Goal: Information Seeking & Learning: Learn about a topic

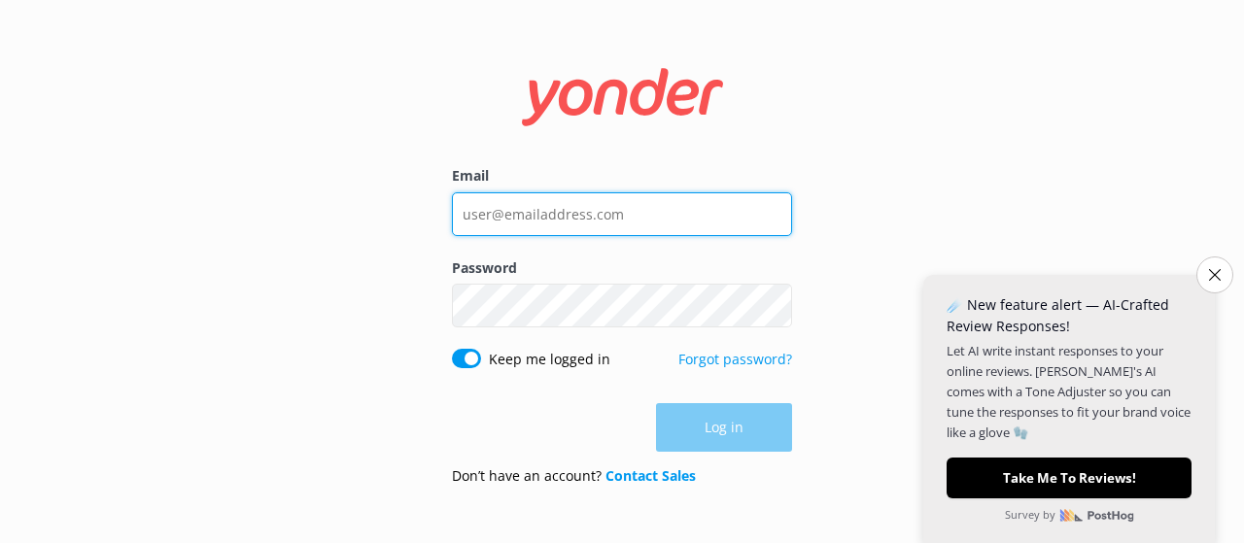
type input "[EMAIL_ADDRESS][DOMAIN_NAME]"
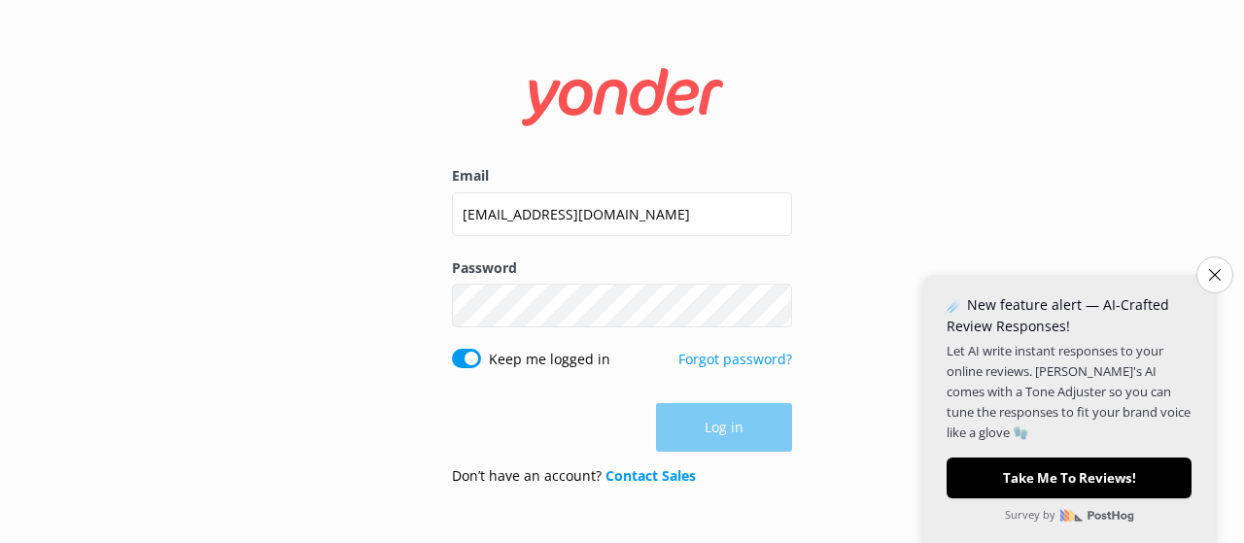
click at [745, 429] on div "Log in" at bounding box center [622, 427] width 340 height 49
click at [745, 429] on button "Log in" at bounding box center [724, 428] width 136 height 49
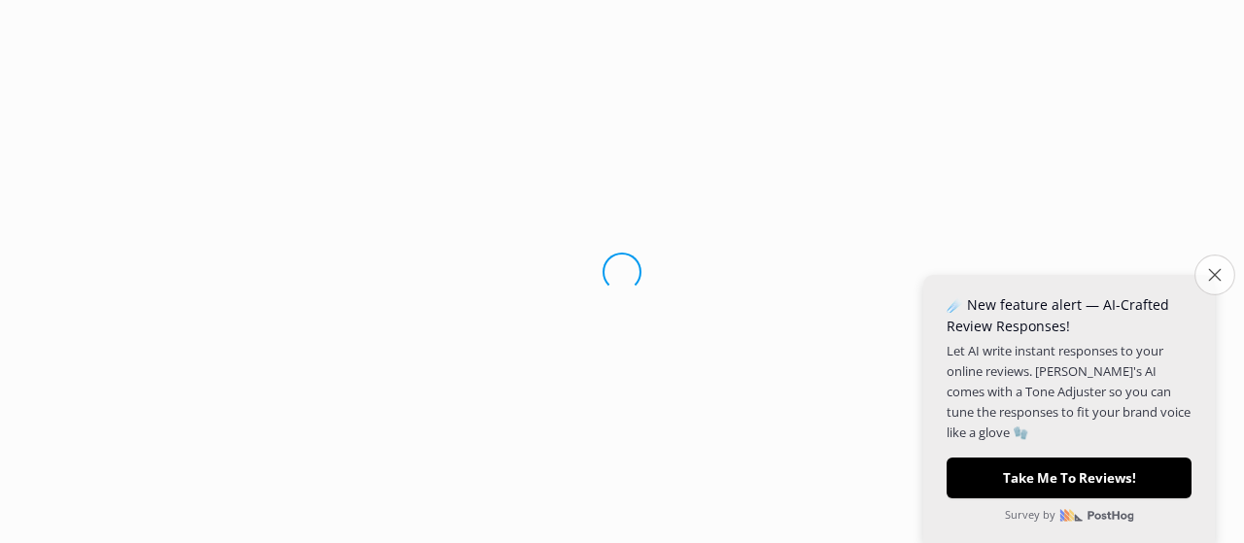
click at [1213, 270] on button "Close survey" at bounding box center [1214, 275] width 41 height 41
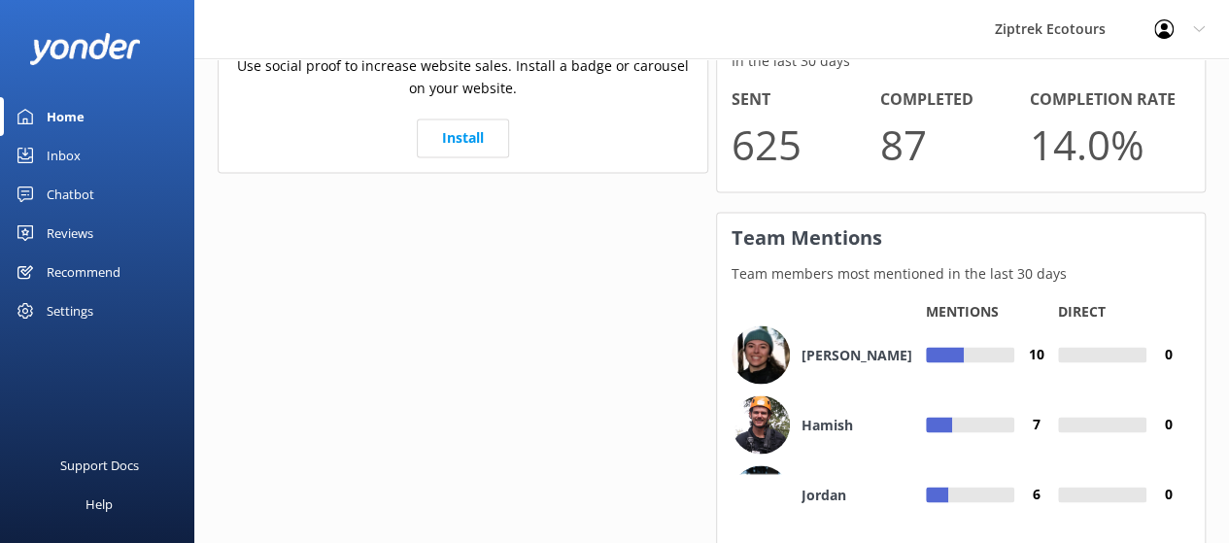
scroll to position [1650, 0]
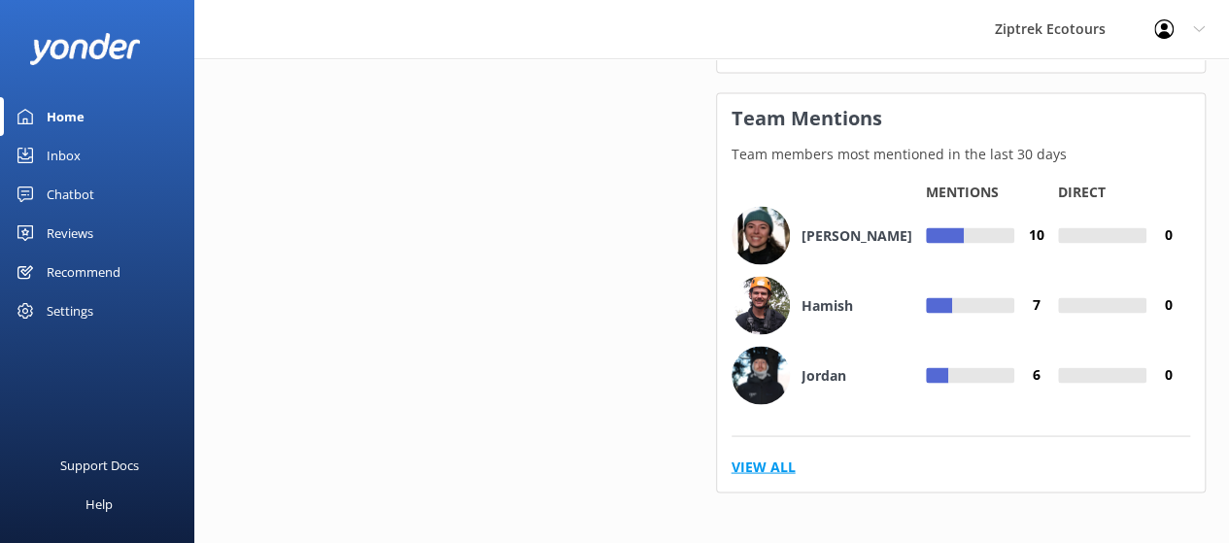
click at [782, 463] on link "View All" at bounding box center [764, 466] width 64 height 21
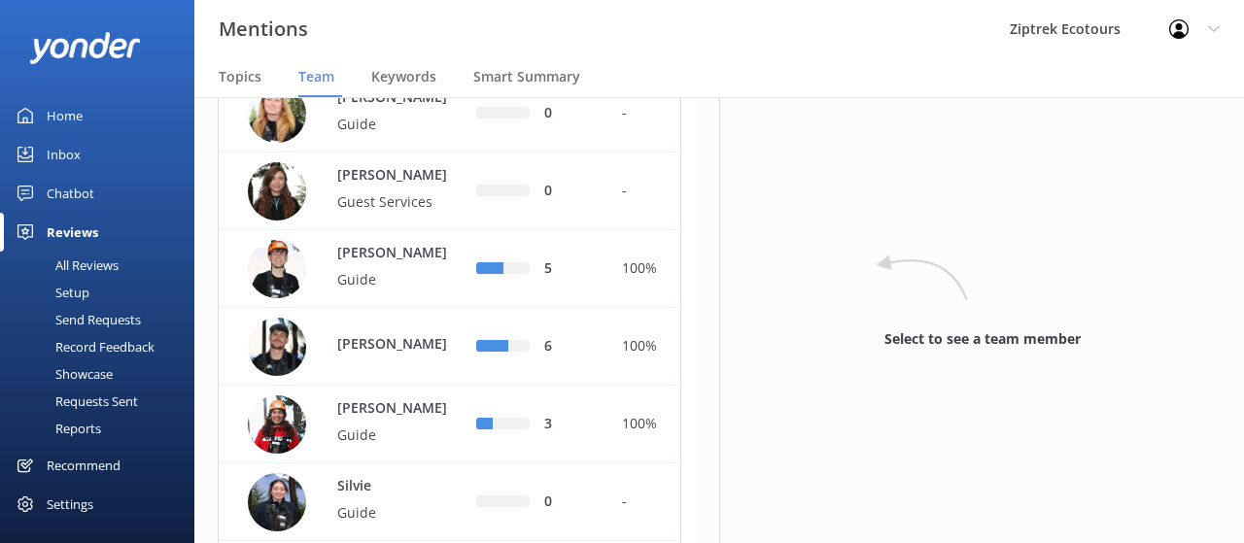
scroll to position [1560, 0]
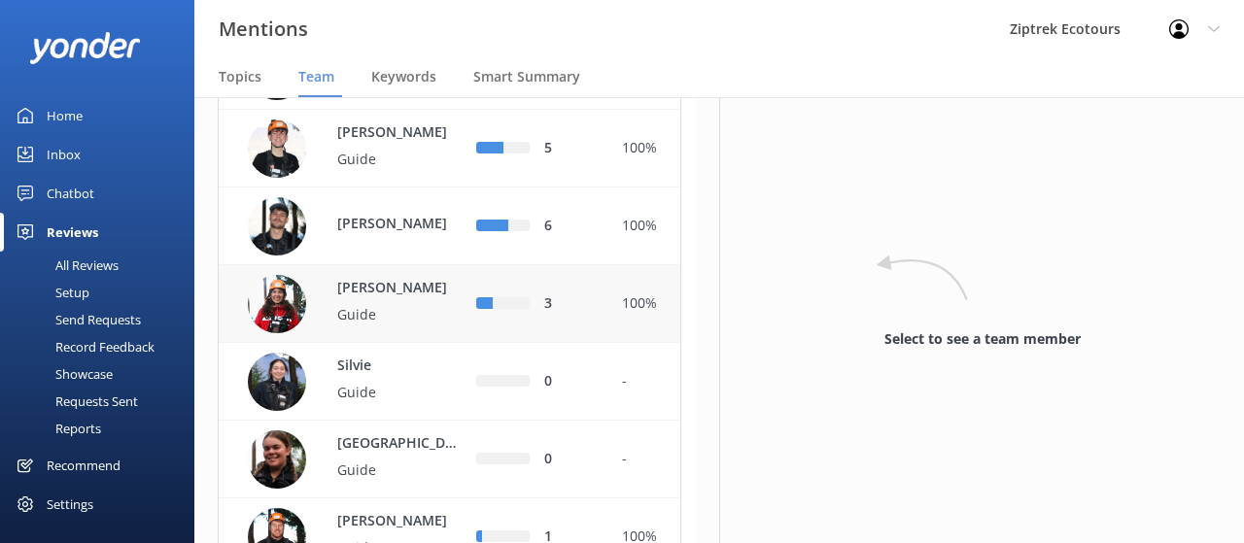
click at [453, 331] on div "[PERSON_NAME] Guide" at bounding box center [391, 304] width 146 height 53
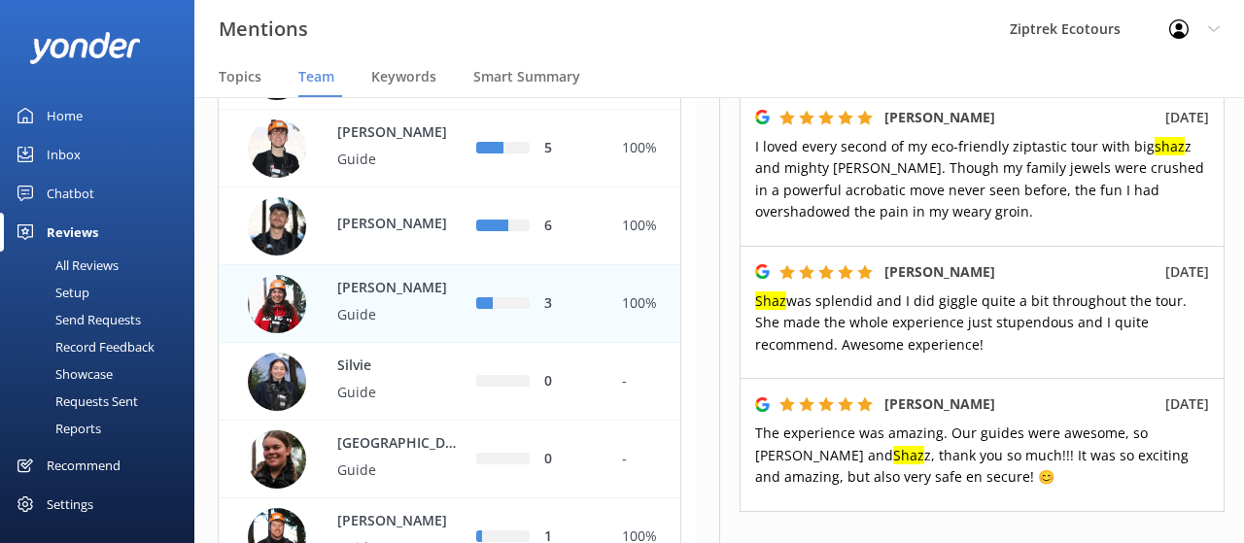
scroll to position [335, 0]
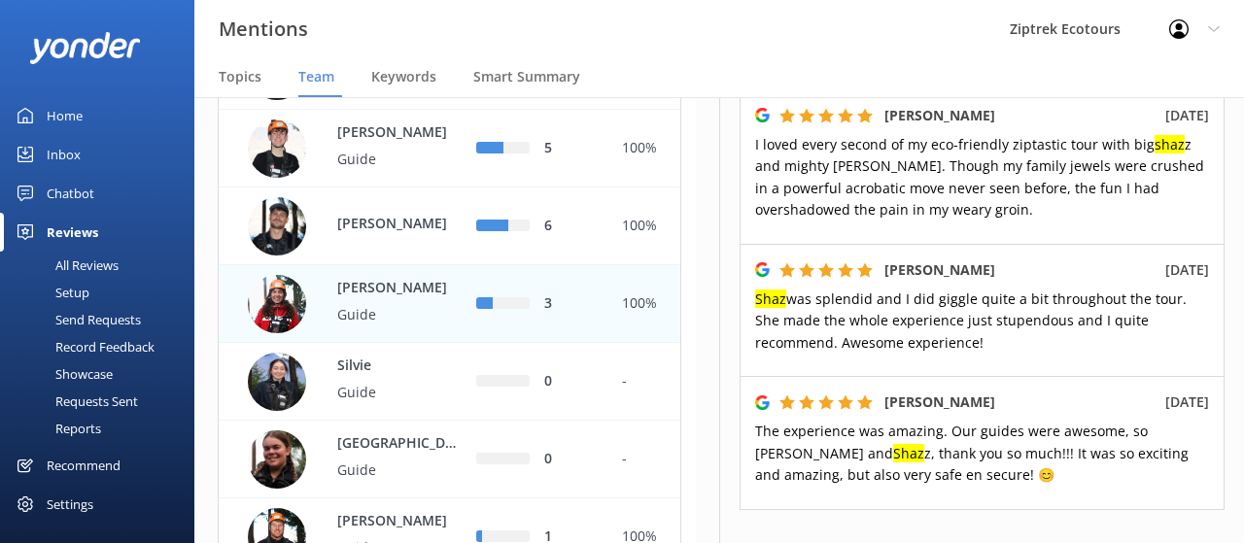
click at [875, 410] on div "[PERSON_NAME]" at bounding box center [875, 402] width 240 height 21
drag, startPoint x: 807, startPoint y: 487, endPoint x: 979, endPoint y: 480, distance: 173.1
click at [979, 480] on div "[PERSON_NAME] [DATE] The experience was amazing. Our guides were awesome, so [P…" at bounding box center [981, 443] width 485 height 134
click at [979, 480] on p "The experience was amazing. Our guides were awesome, so Lillie and Shaz z, than…" at bounding box center [982, 453] width 454 height 65
click at [1038, 254] on div "Joe Erickson 15th Aug 2025 Shaz was splendid and I did giggle quite a bit throu…" at bounding box center [981, 310] width 485 height 133
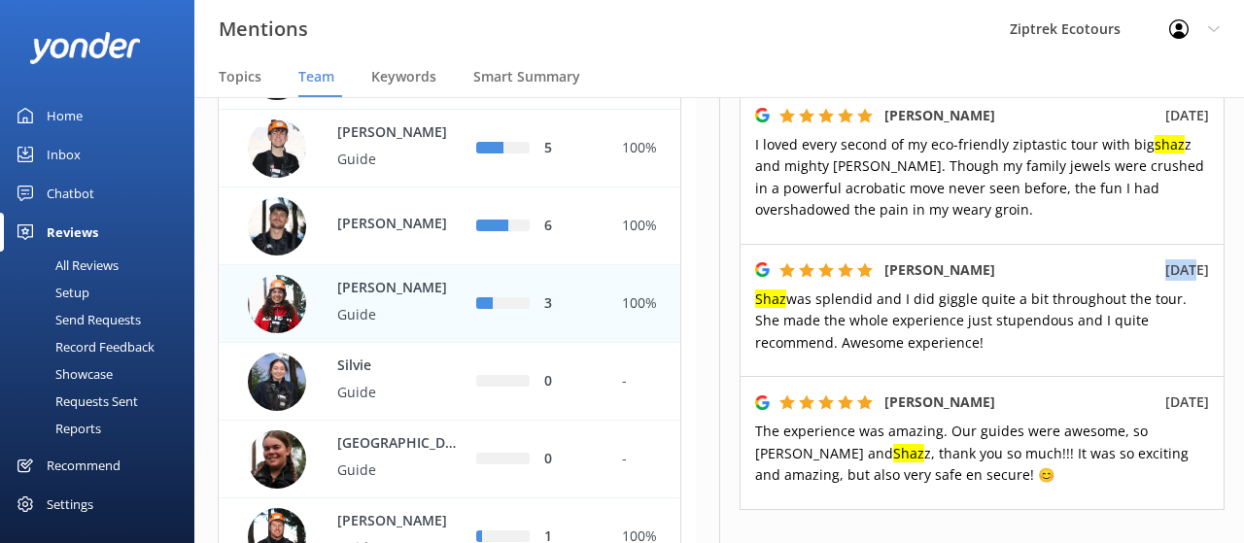
click at [1038, 254] on div "Joe Erickson 15th Aug 2025 Shaz was splendid and I did giggle quite a bit throu…" at bounding box center [981, 310] width 485 height 133
click at [1030, 260] on div "Joe Erickson 15th Aug 2025" at bounding box center [982, 269] width 454 height 21
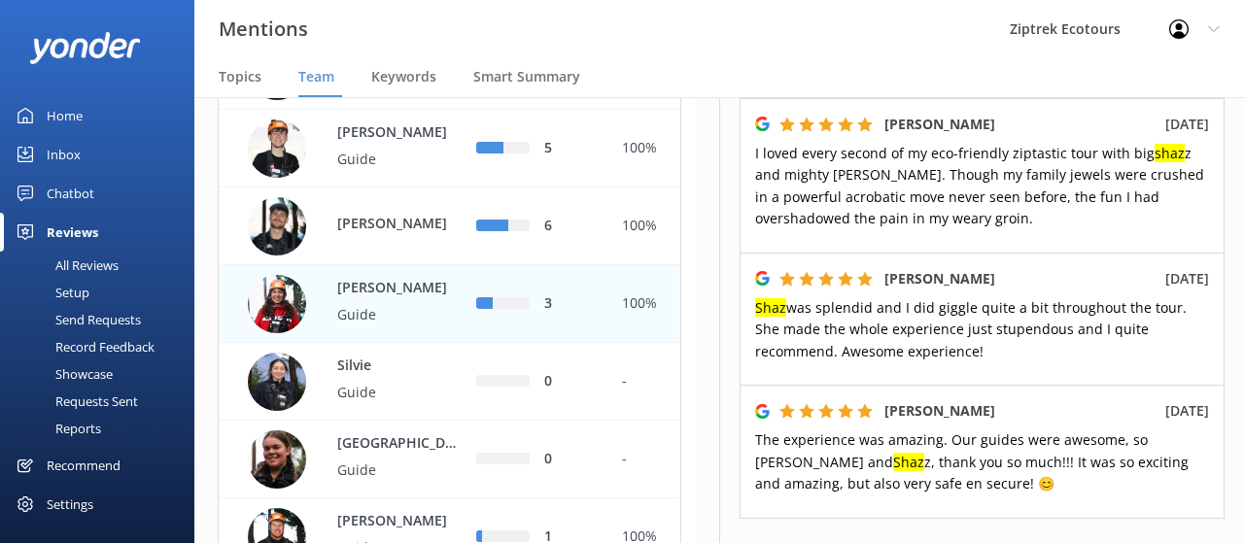
scroll to position [327, 0]
click at [566, 237] on div "6" at bounding box center [568, 226] width 49 height 21
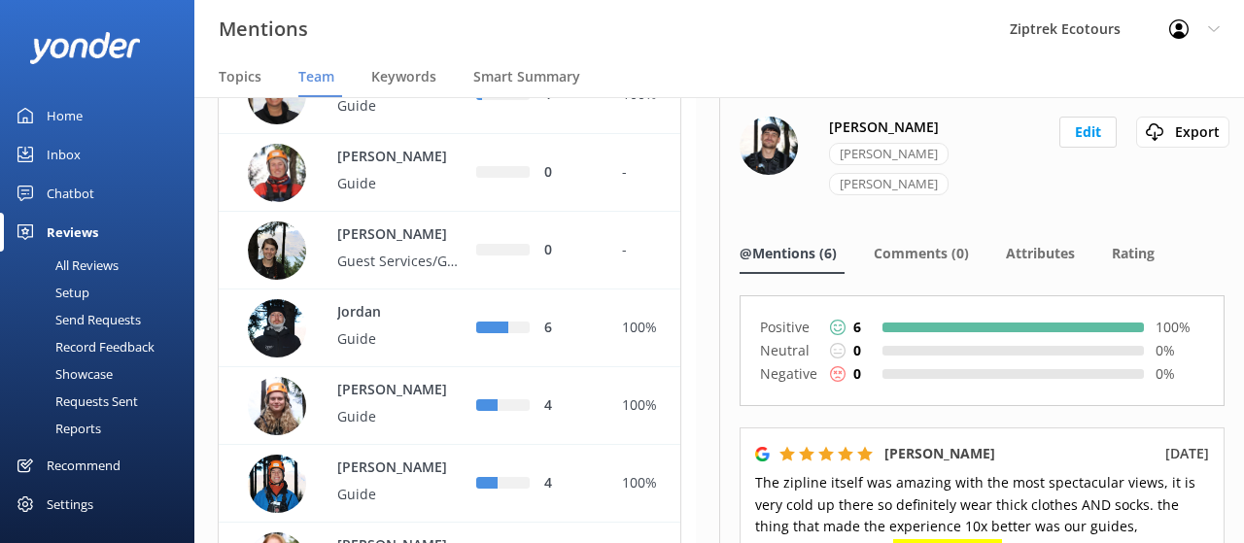
scroll to position [990, 0]
click at [444, 325] on p "Jordan" at bounding box center [400, 313] width 126 height 21
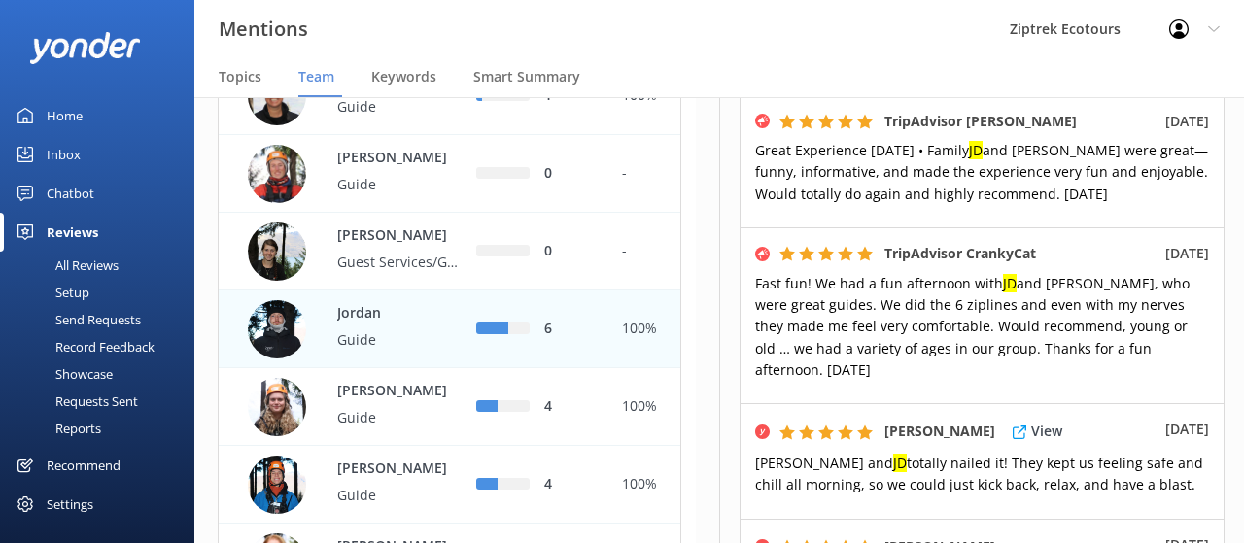
scroll to position [328, 0]
click at [929, 256] on h5 "TripAdvisor CrankyCat" at bounding box center [960, 254] width 152 height 21
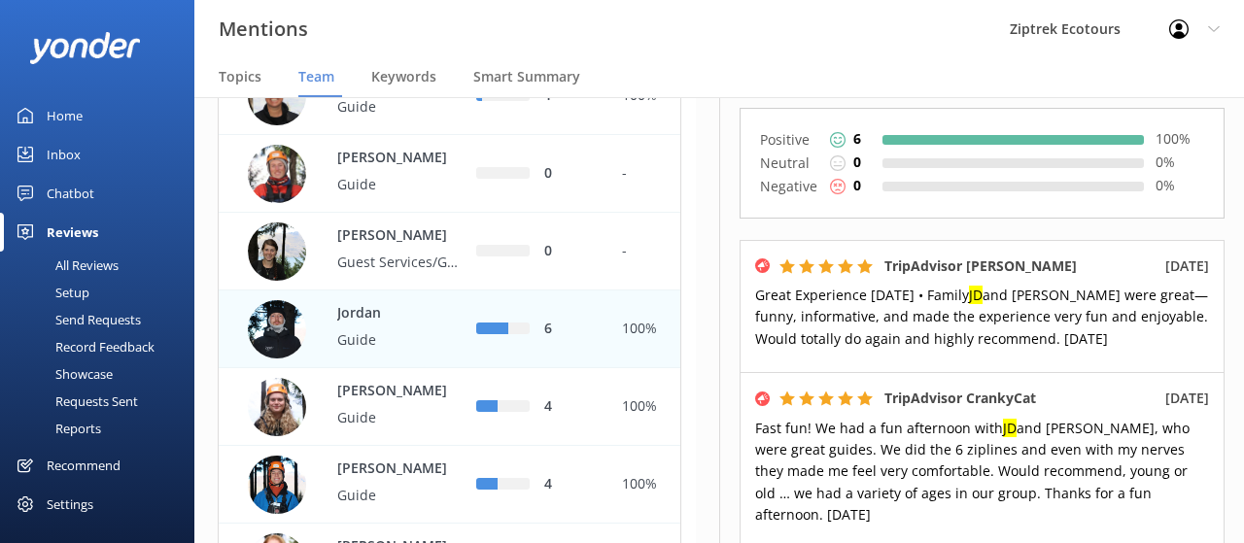
scroll to position [183, 0]
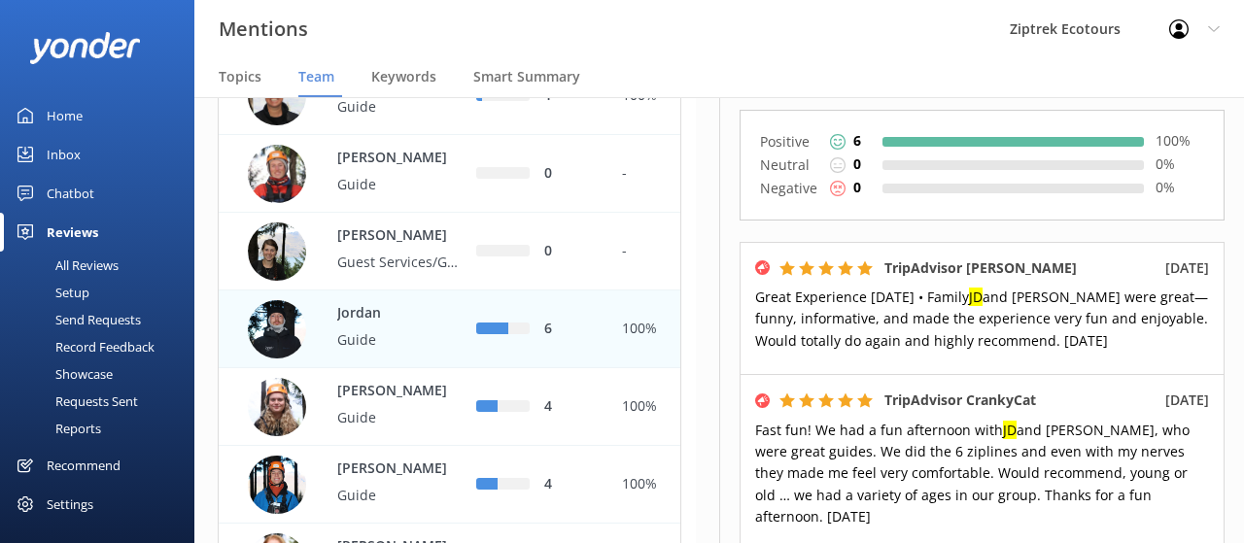
click at [847, 268] on use at bounding box center [846, 267] width 16 height 15
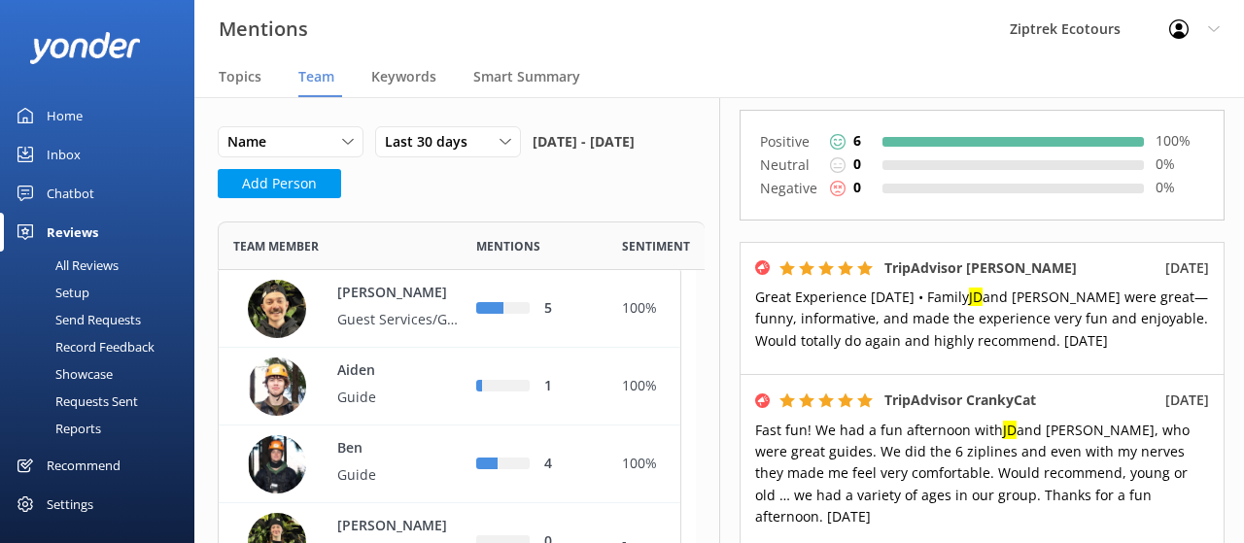
scroll to position [35, 0]
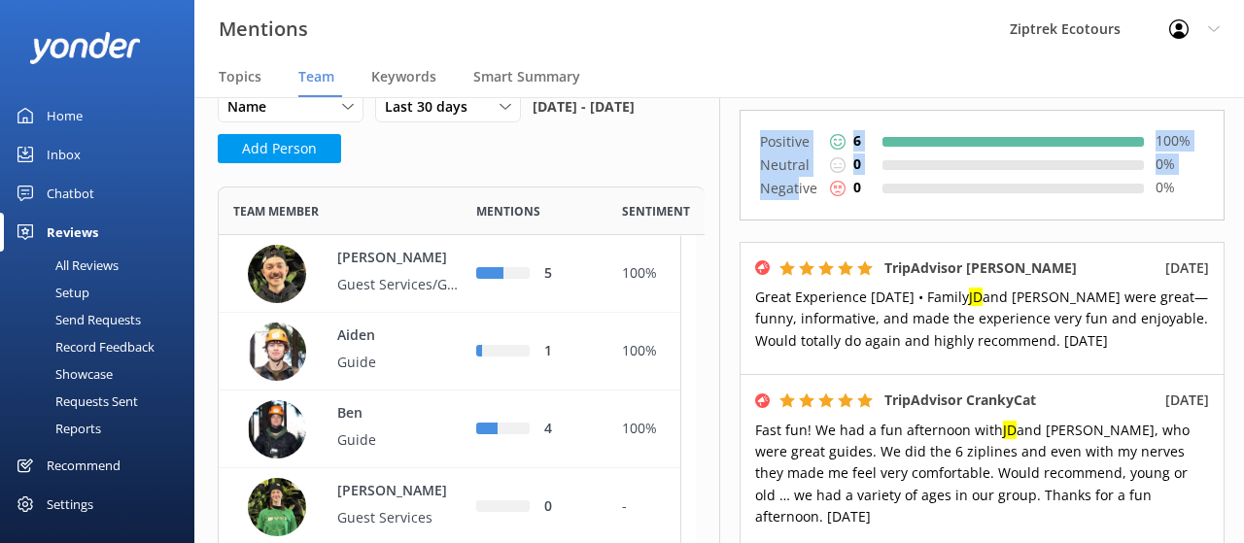
drag, startPoint x: 756, startPoint y: 143, endPoint x: 801, endPoint y: 191, distance: 66.0
click at [801, 191] on div "Positive 6 100 % Neutral 0 0 % Negative 0 0 %" at bounding box center [981, 165] width 485 height 111
click at [812, 230] on div "Positive 6 100 % Neutral 0 0 % Negative 0 0 % TripAdvisor Cynthia P 9th Aug 202…" at bounding box center [981, 526] width 485 height 832
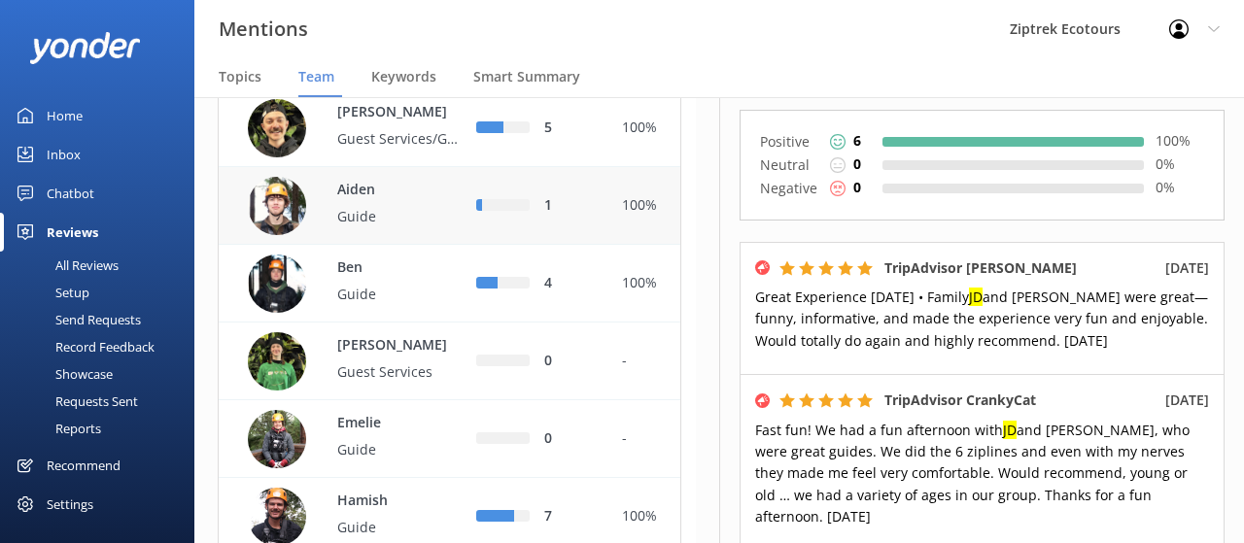
scroll to position [182, 0]
click at [570, 293] on div "4" at bounding box center [568, 282] width 49 height 21
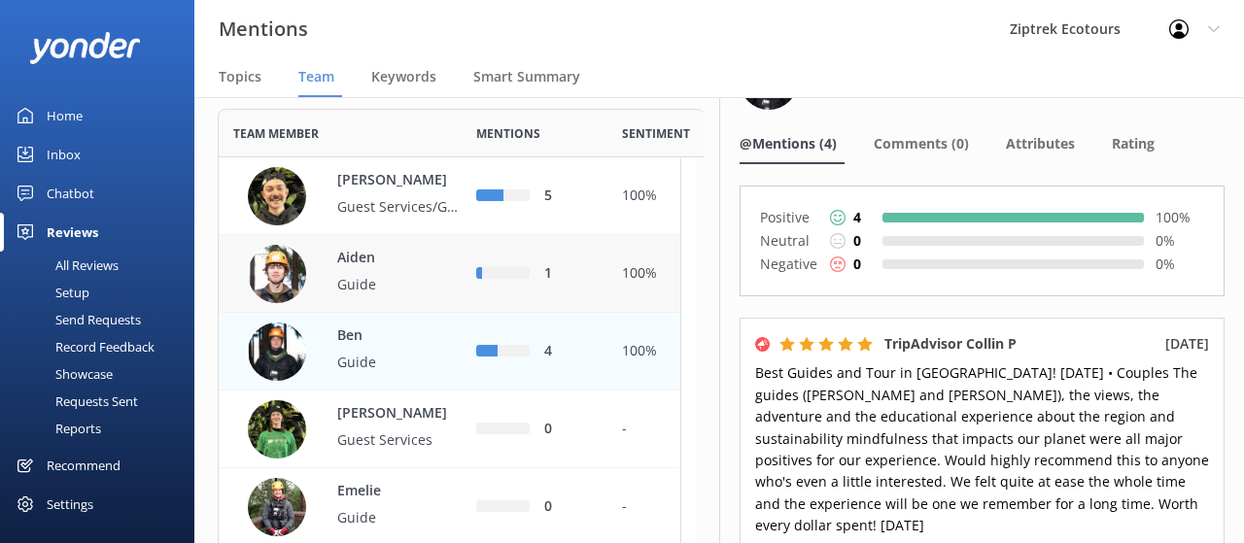
scroll to position [112, 0]
click at [437, 192] on p "Adam" at bounding box center [400, 181] width 126 height 21
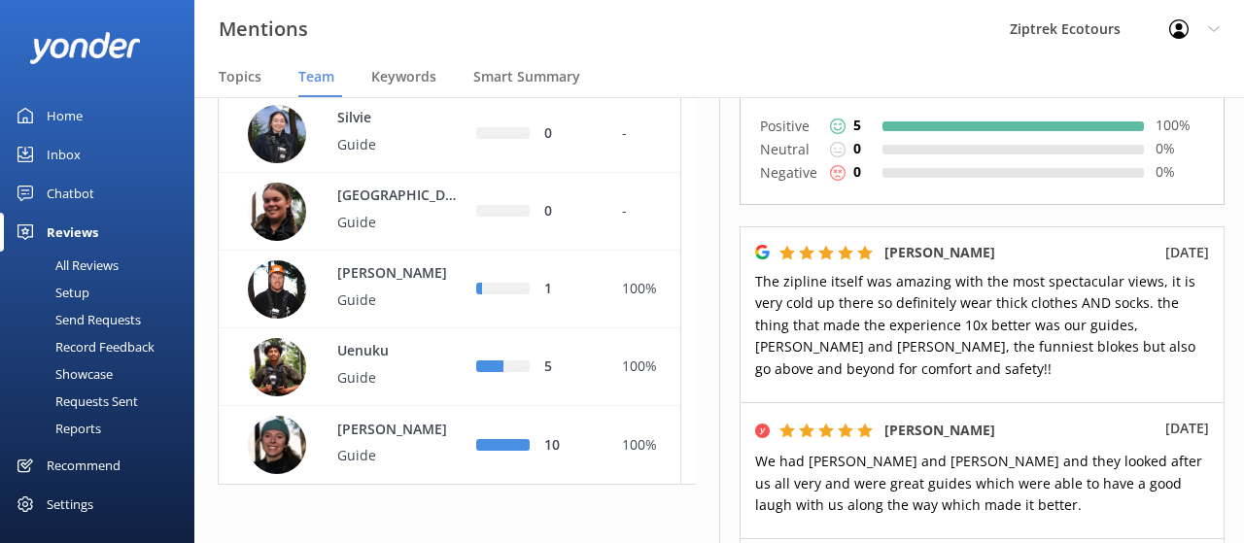
scroll to position [1839, 0]
click at [431, 438] on p "[PERSON_NAME]" at bounding box center [400, 429] width 126 height 21
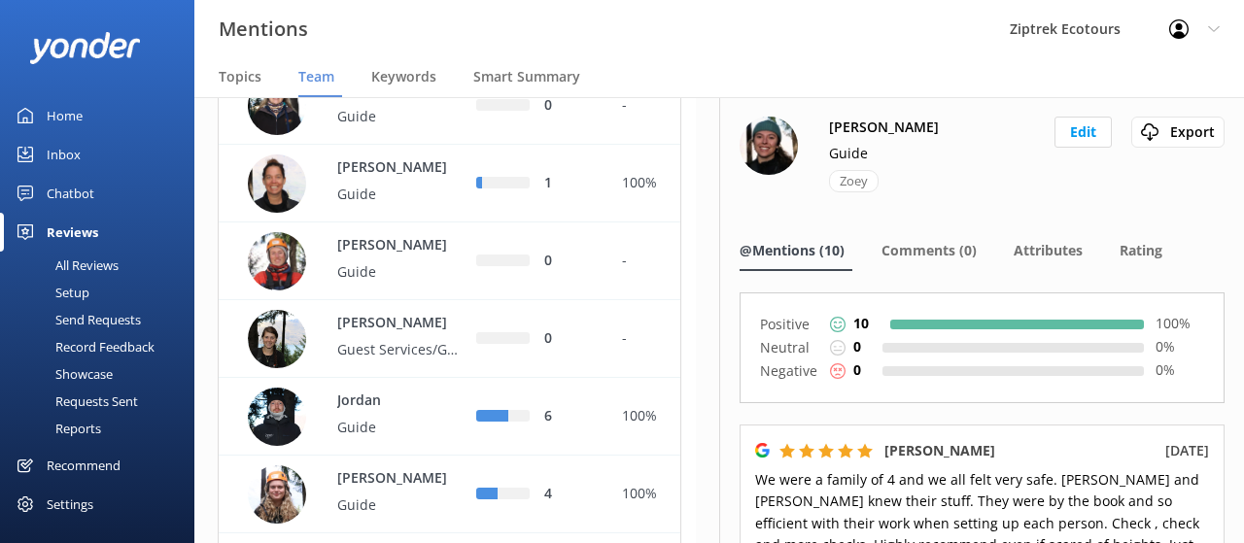
scroll to position [871, 0]
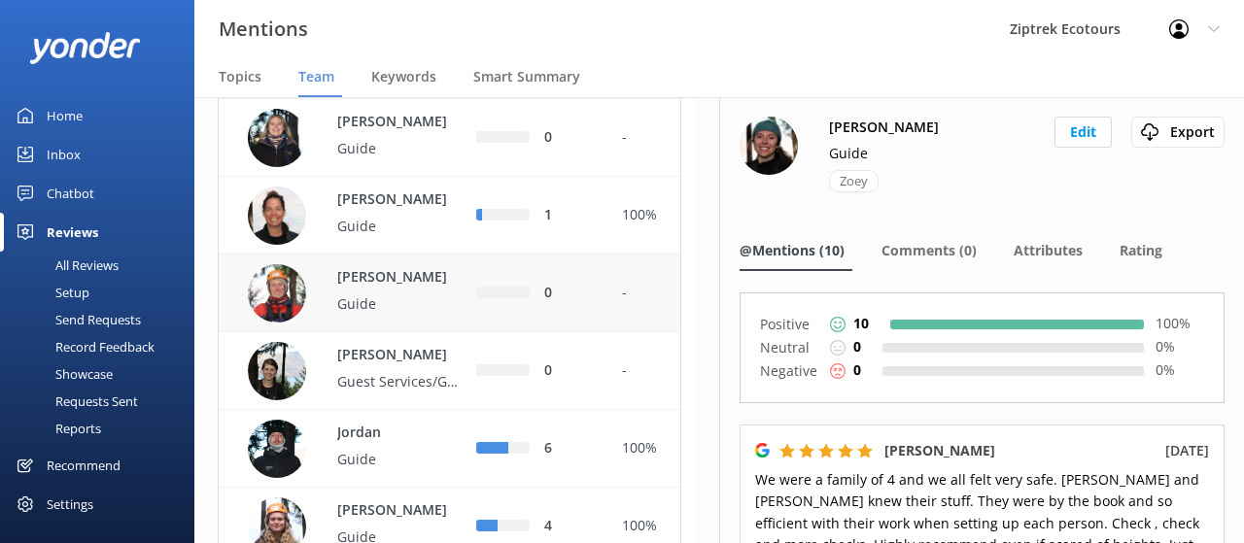
click at [428, 315] on p "Guide" at bounding box center [400, 303] width 126 height 21
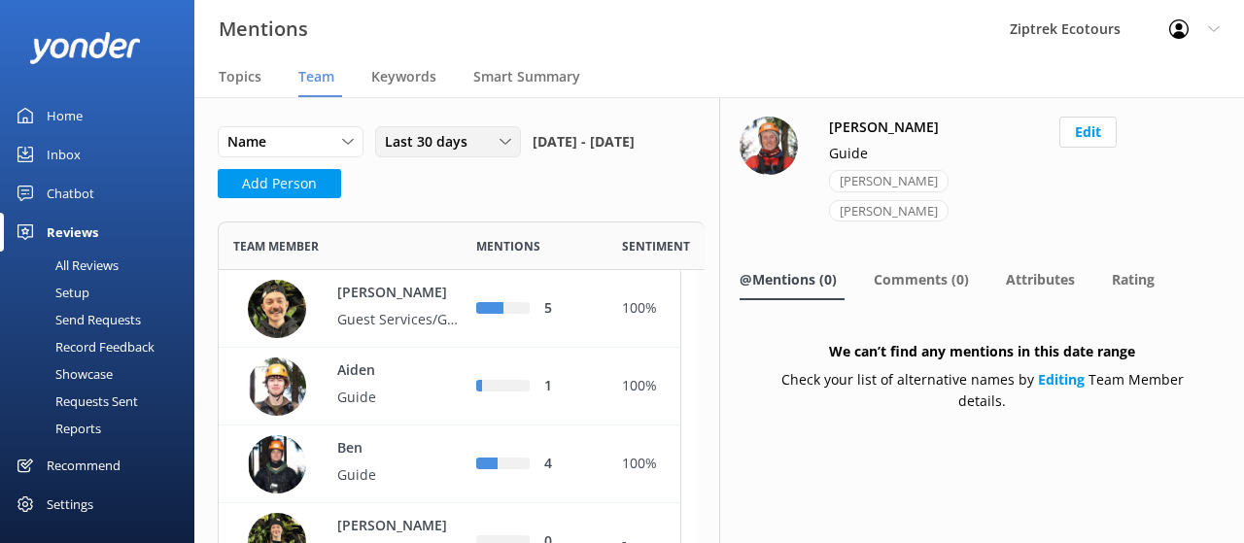
click at [498, 148] on div "Last 30 days" at bounding box center [448, 141] width 136 height 21
click at [328, 143] on div "Name" at bounding box center [291, 141] width 136 height 21
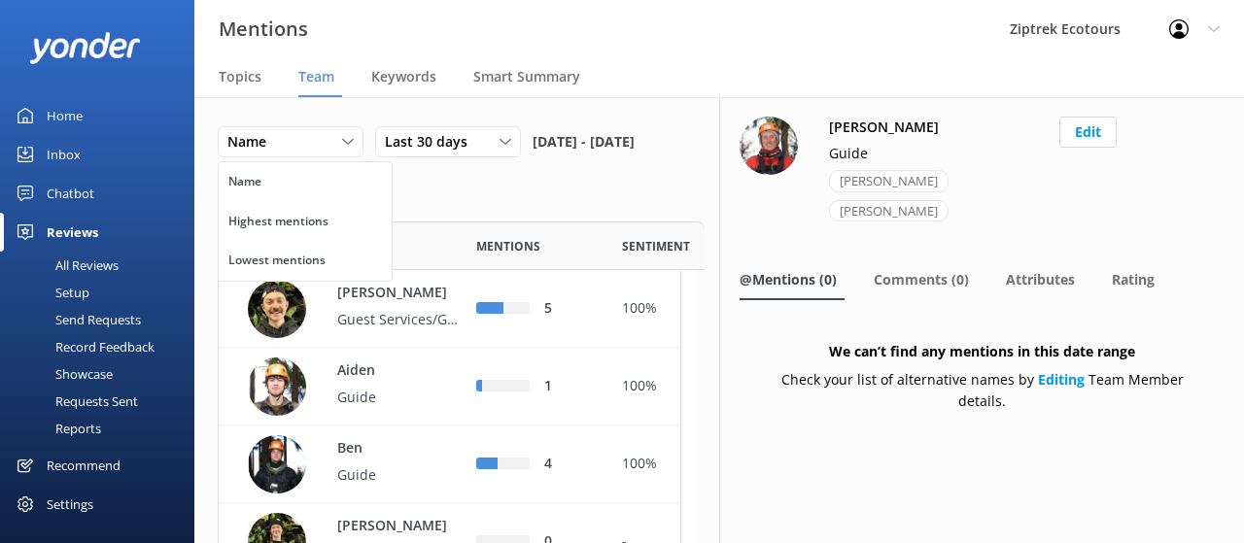
click at [470, 207] on div "Name Name Highest mentions Lowest mentions Last 30 days Last 7 days Last 30 day…" at bounding box center [457, 168] width 478 height 84
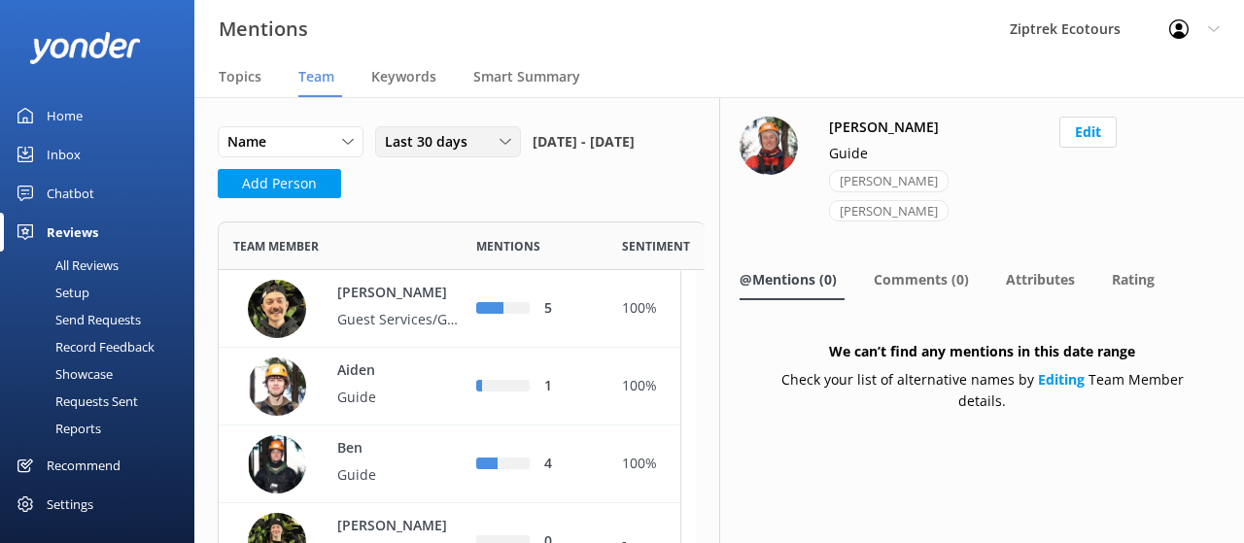
click at [489, 137] on div "Last 30 days" at bounding box center [448, 141] width 136 height 21
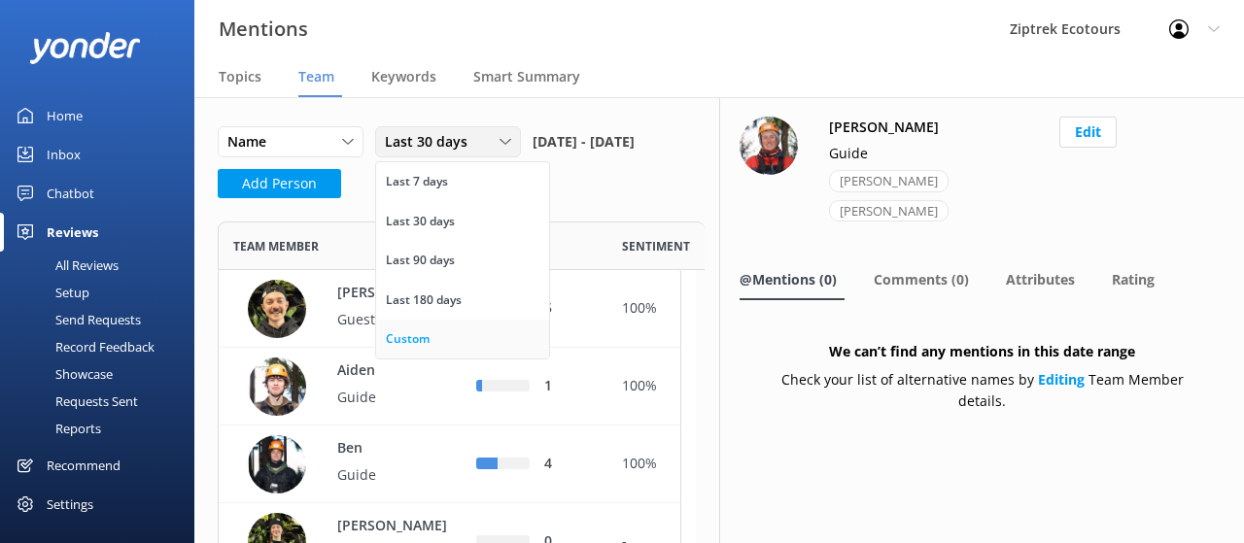
click at [482, 333] on link "Custom" at bounding box center [462, 339] width 173 height 39
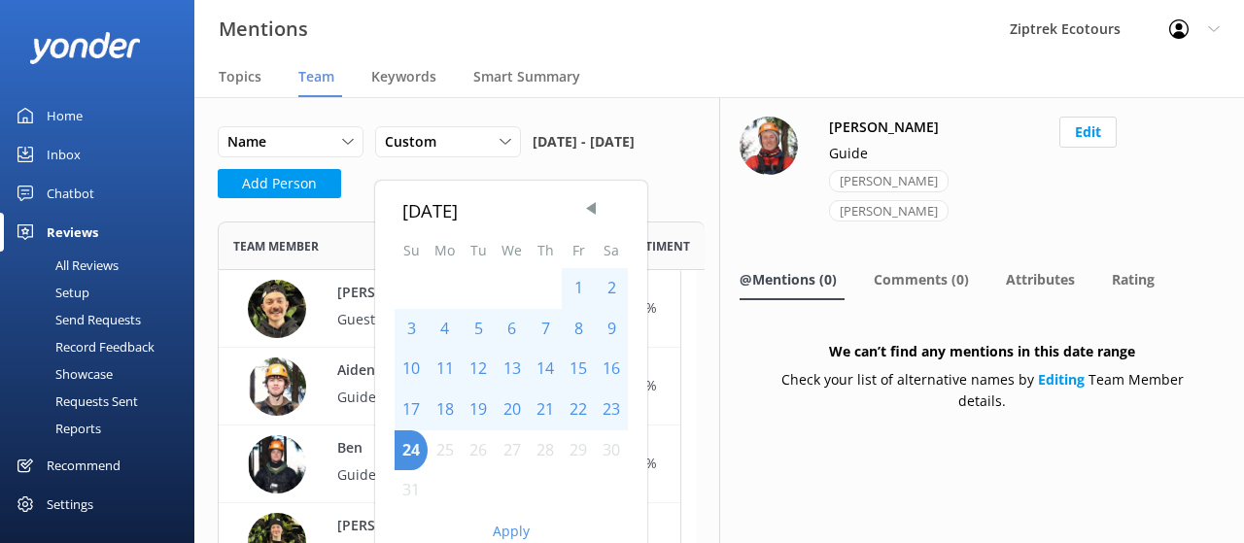
click at [533, 158] on div "Name Name Highest mentions Lowest mentions Custom Last 7 days Last 30 days Last…" at bounding box center [432, 147] width 429 height 43
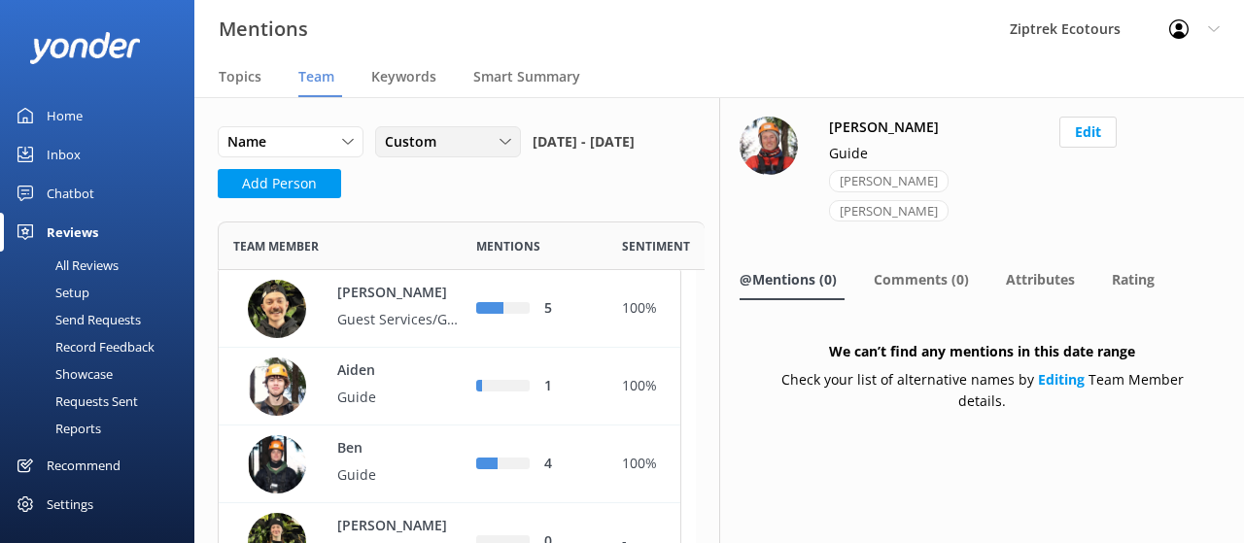
click at [517, 148] on div "Custom Last 7 days Last 30 days Last 90 days Last 180 days Custom" at bounding box center [448, 141] width 146 height 31
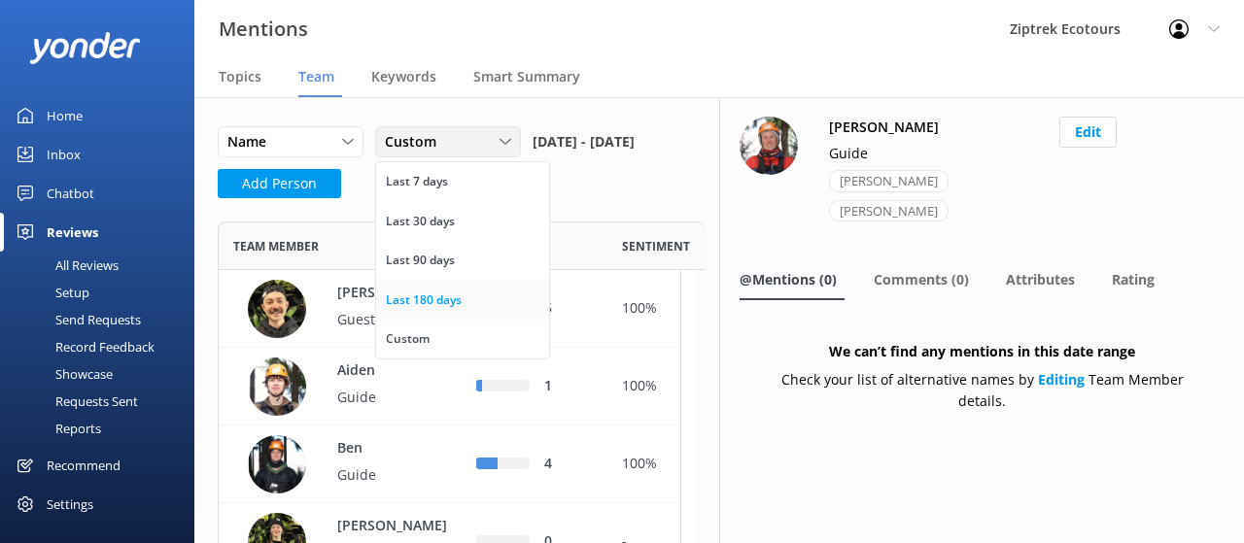
click at [466, 306] on link "Last 180 days" at bounding box center [462, 300] width 173 height 39
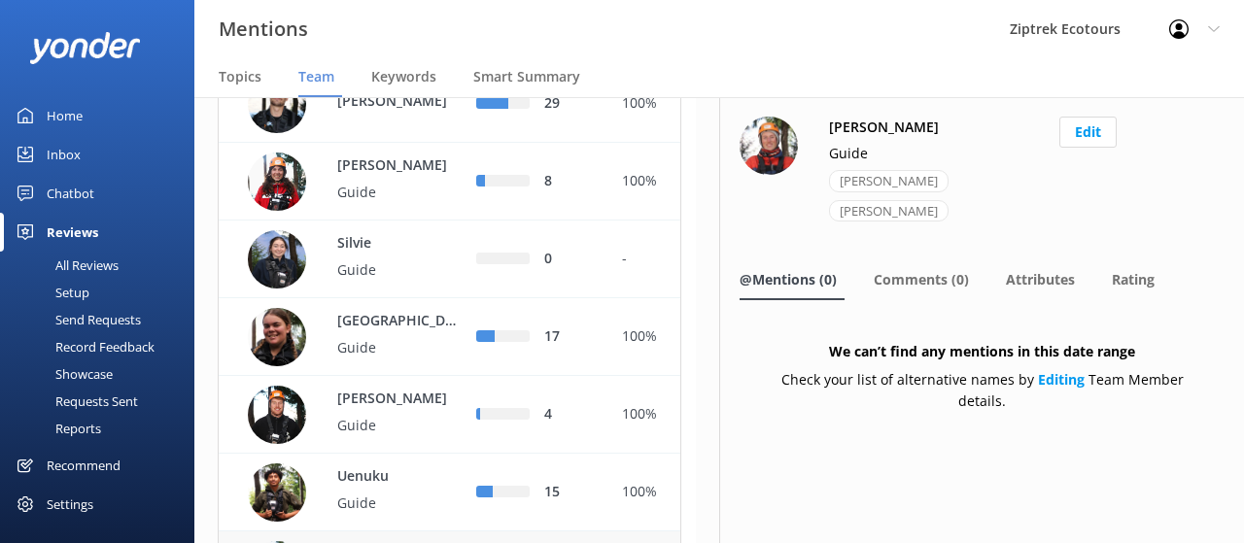
scroll to position [1684, 0]
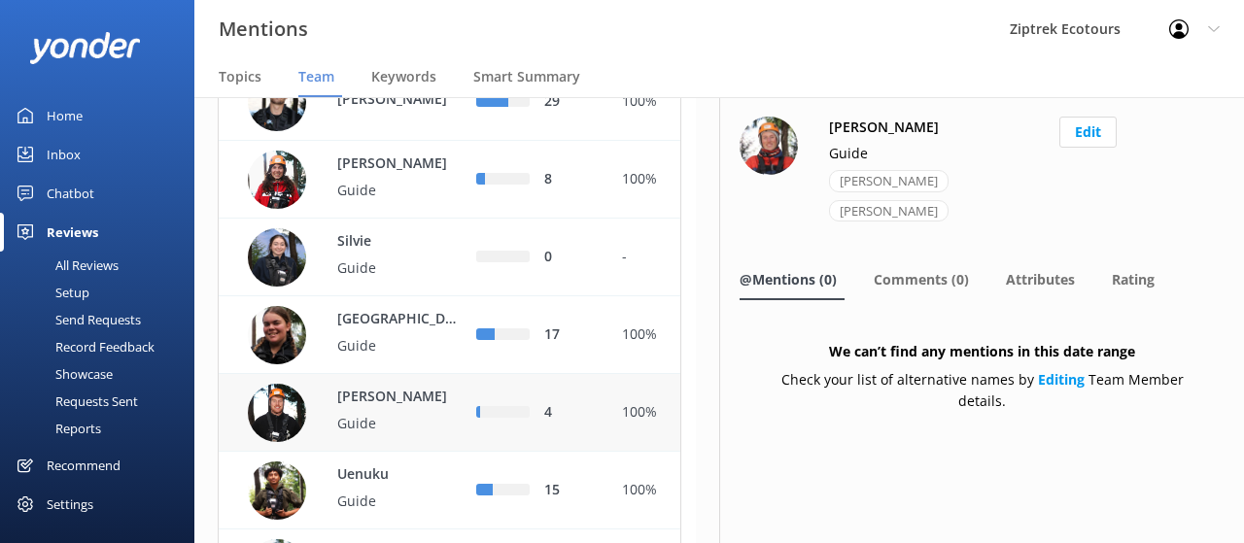
click at [598, 440] on div "4" at bounding box center [535, 413] width 146 height 78
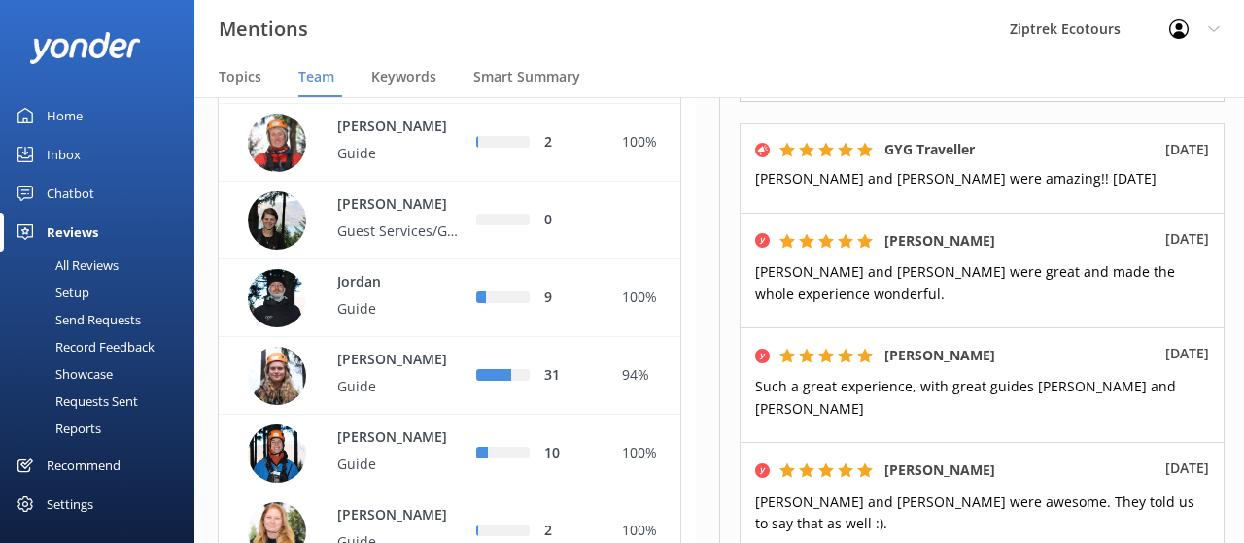
scroll to position [1020, 0]
click at [420, 165] on p "Guide" at bounding box center [400, 154] width 126 height 21
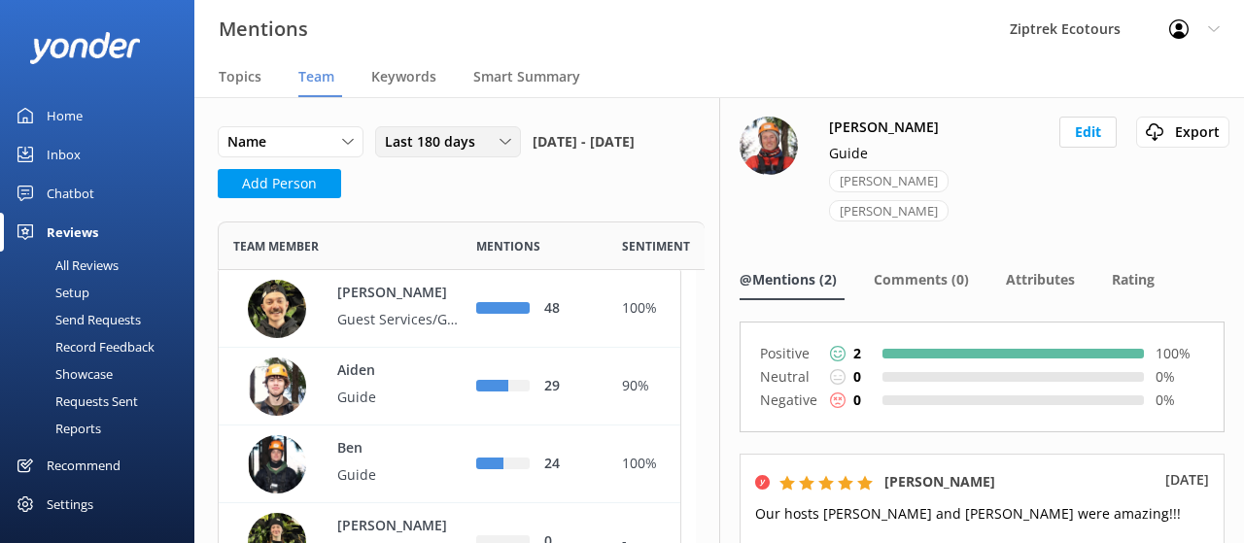
click at [505, 136] on icon at bounding box center [505, 142] width 12 height 12
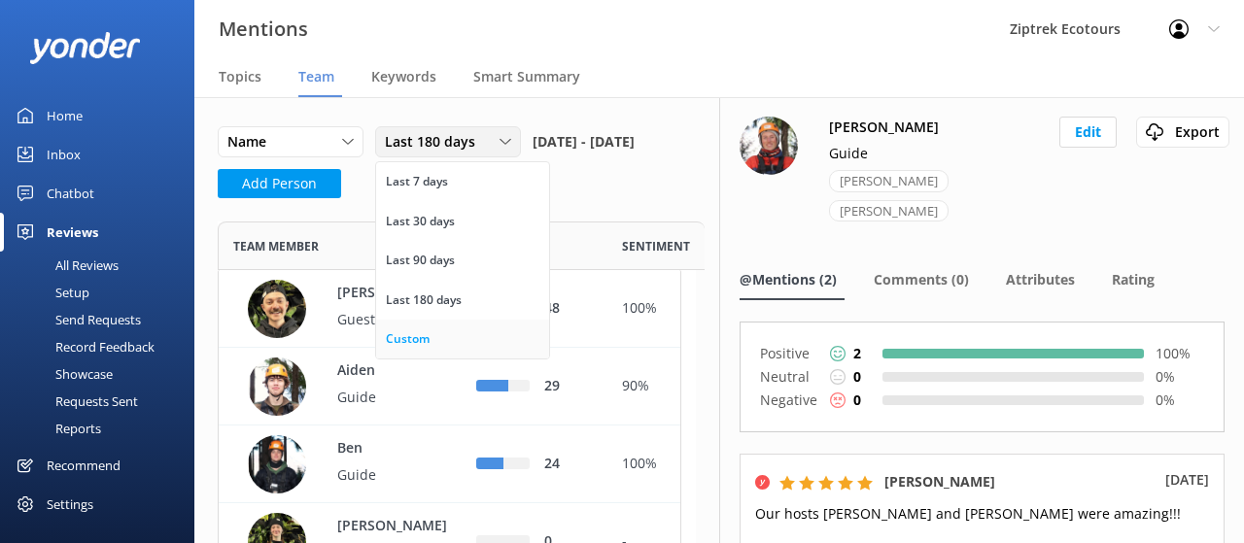
click at [468, 329] on link "Custom" at bounding box center [462, 339] width 173 height 39
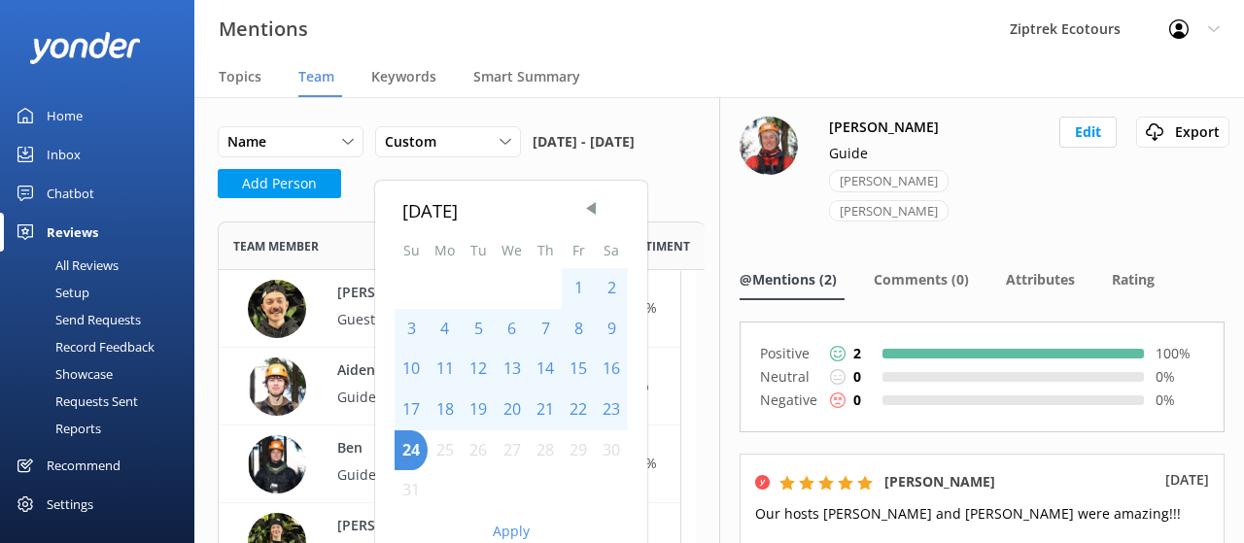
click at [602, 213] on div "August 2025" at bounding box center [511, 210] width 218 height 28
click at [593, 209] on span "Previous Month" at bounding box center [590, 207] width 19 height 19
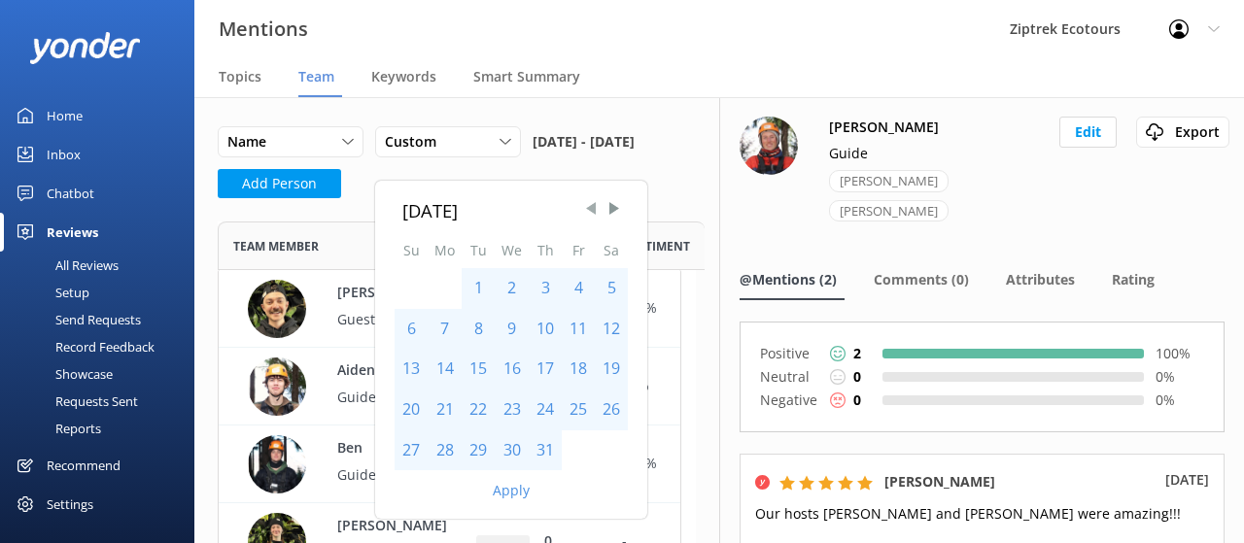
click at [593, 209] on span "Previous Month" at bounding box center [590, 207] width 19 height 19
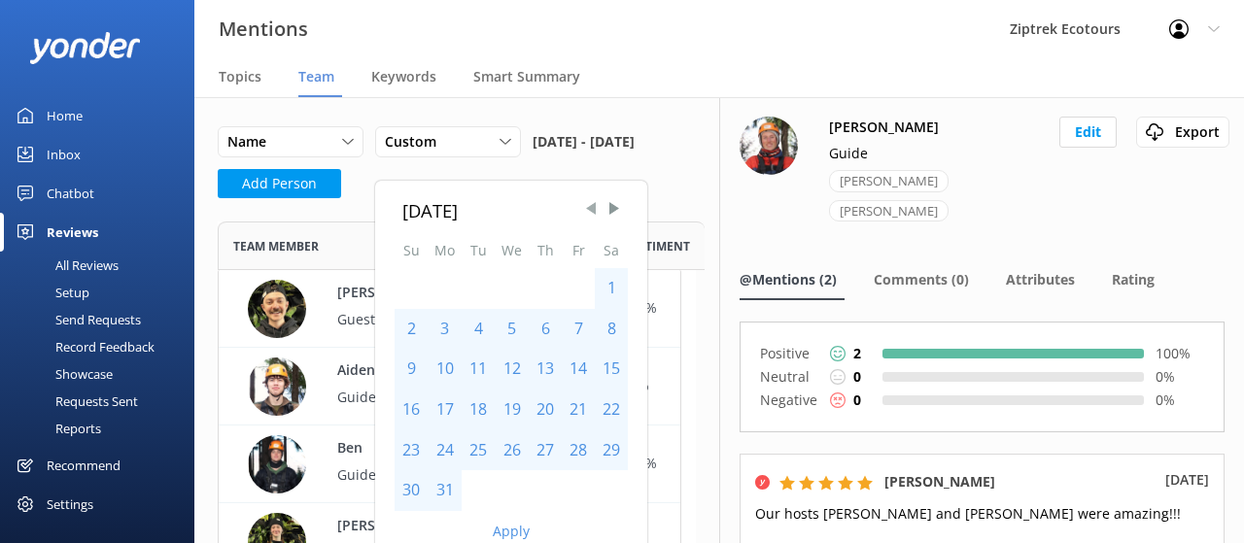
click at [593, 209] on span "Previous Month" at bounding box center [590, 207] width 19 height 19
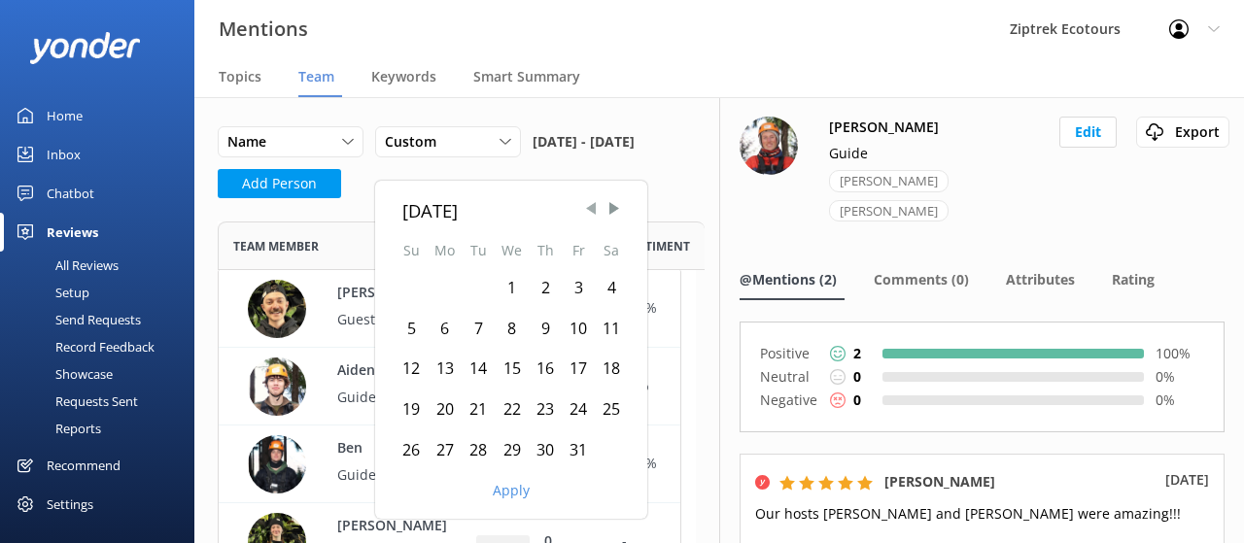
click at [593, 209] on span "Previous Month" at bounding box center [590, 207] width 19 height 19
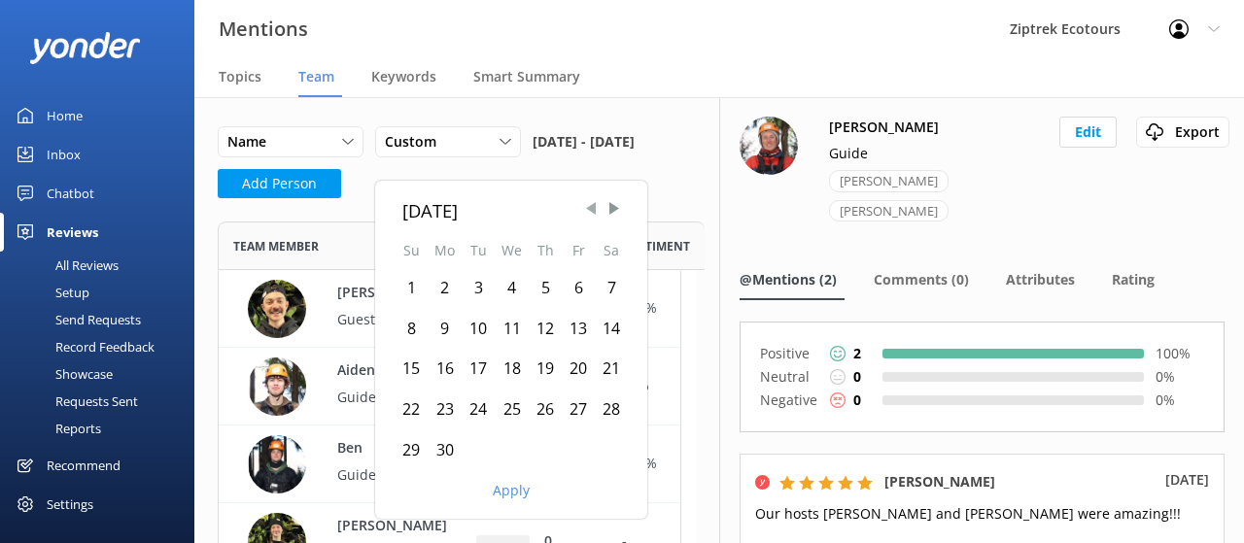
click at [593, 209] on span "Previous Month" at bounding box center [590, 207] width 19 height 19
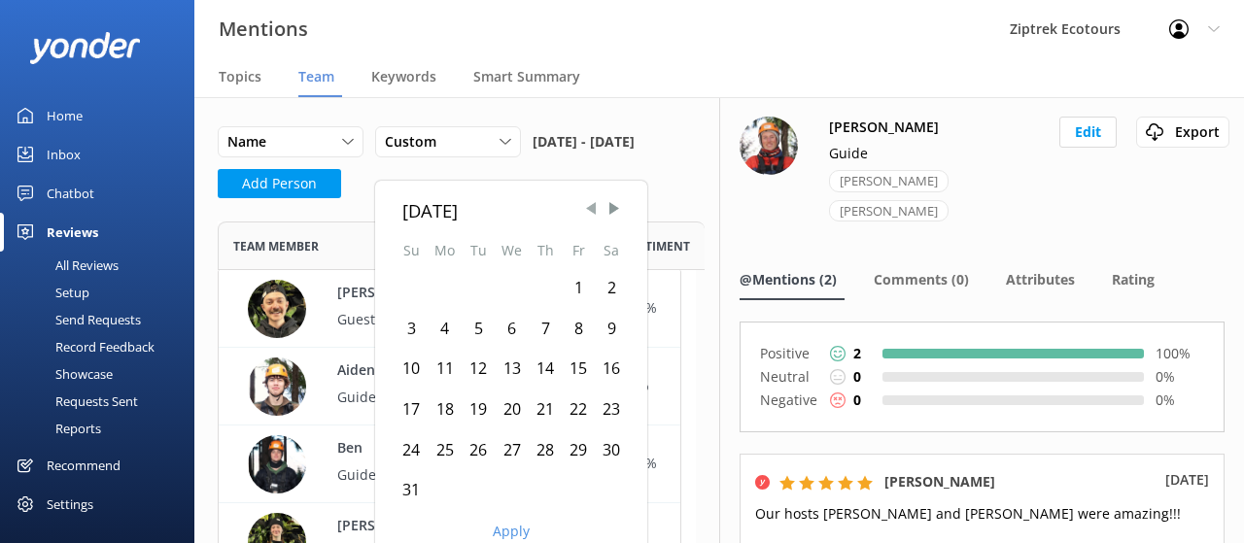
click at [593, 209] on span "Previous Month" at bounding box center [590, 207] width 19 height 19
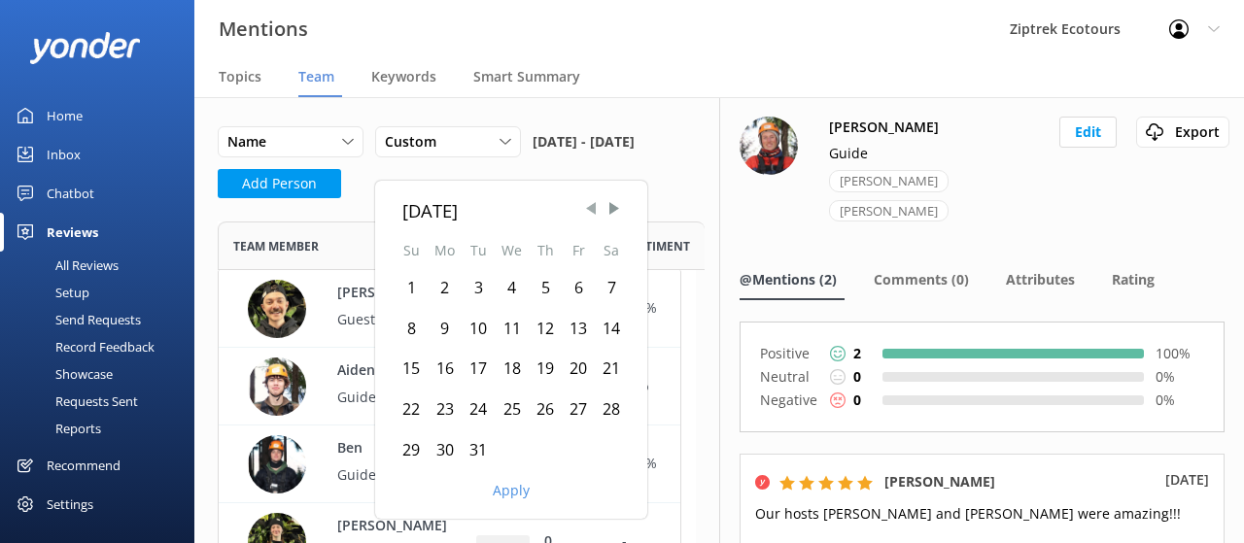
click at [593, 209] on span "Previous Month" at bounding box center [590, 207] width 19 height 19
click at [612, 211] on span "Next Month" at bounding box center [613, 207] width 19 height 19
click at [481, 327] on div "10" at bounding box center [478, 329] width 33 height 41
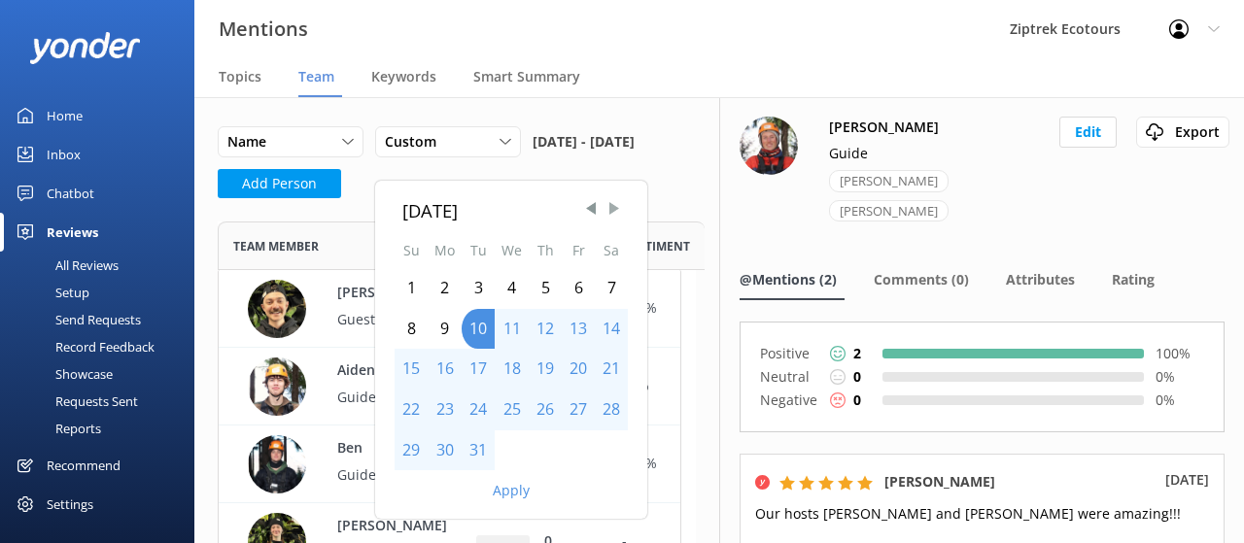
click at [607, 209] on span "Next Month" at bounding box center [613, 207] width 19 height 19
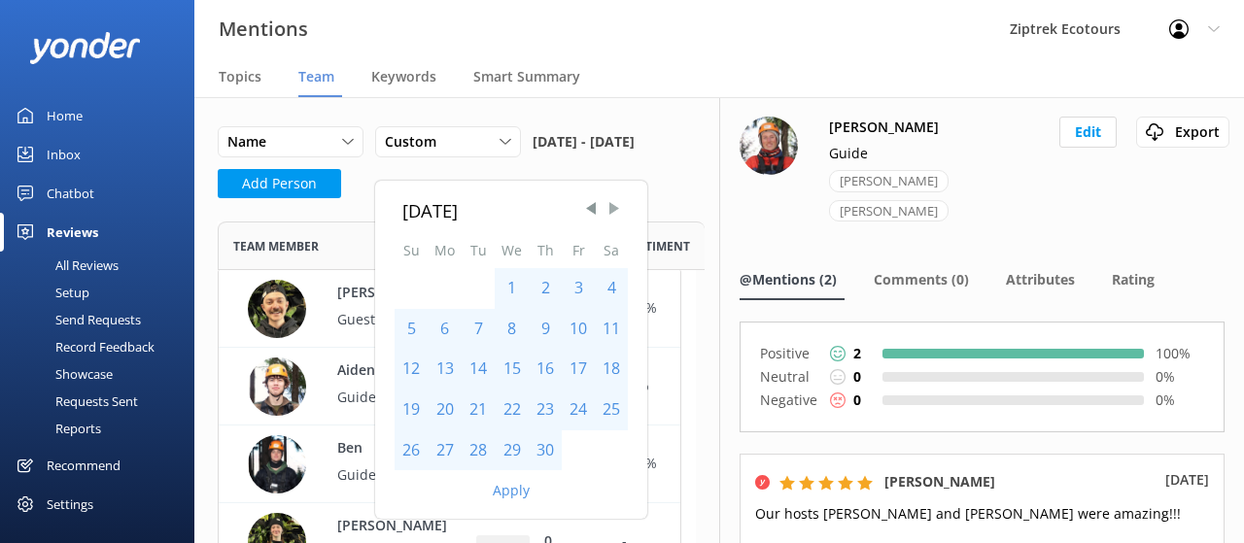
click at [607, 209] on span "Next Month" at bounding box center [613, 207] width 19 height 19
click at [513, 446] on div "31" at bounding box center [512, 450] width 34 height 41
click at [516, 497] on button "Apply" at bounding box center [511, 491] width 37 height 14
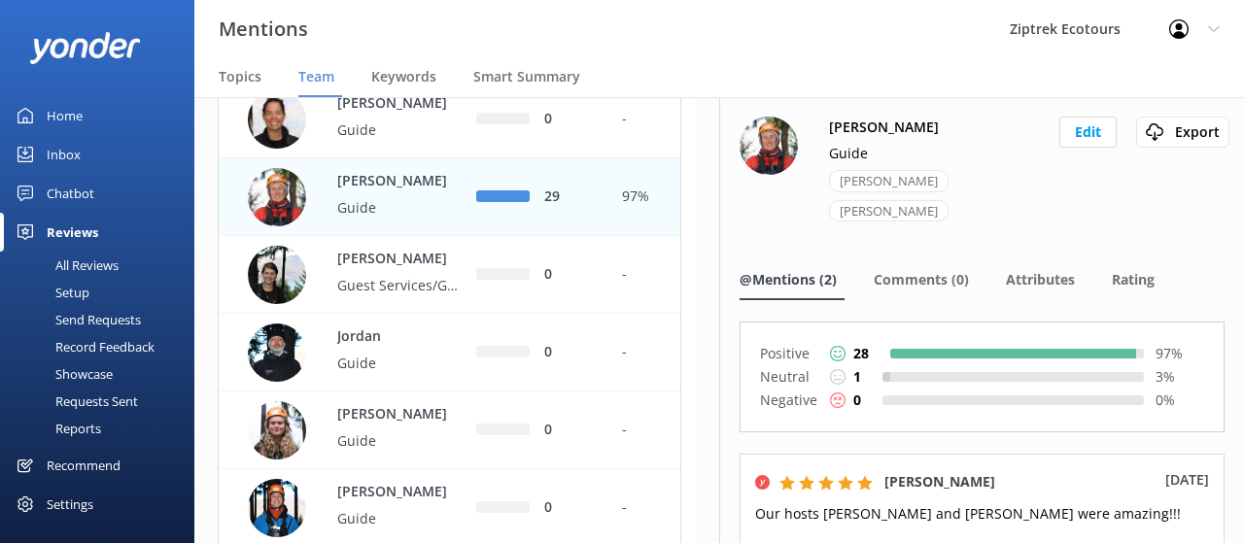
scroll to position [950, 0]
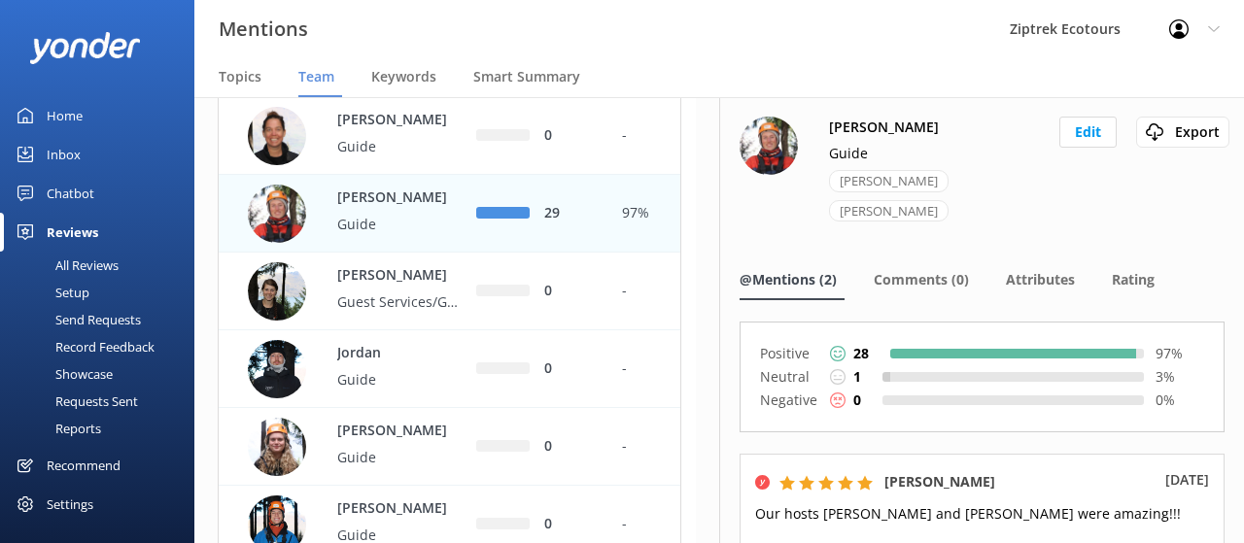
click at [449, 241] on div "Jamie Guide" at bounding box center [391, 214] width 146 height 53
click at [454, 241] on div "Jamie Guide" at bounding box center [391, 214] width 146 height 53
click at [436, 163] on div "Inge Guide" at bounding box center [391, 136] width 146 height 53
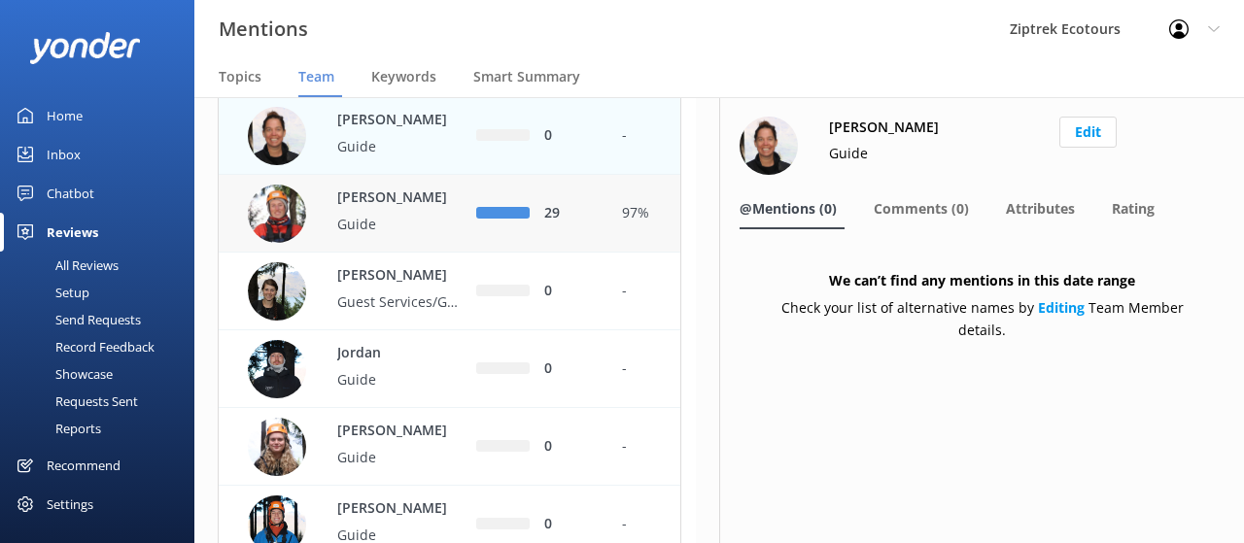
click at [438, 209] on p "Jamie" at bounding box center [400, 198] width 126 height 21
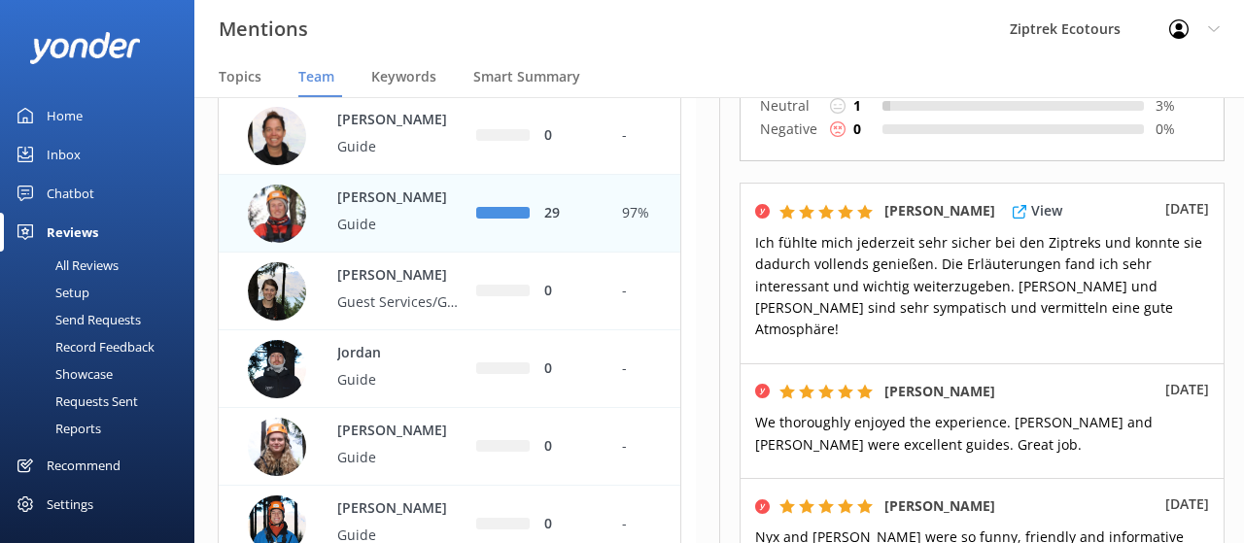
scroll to position [272, 0]
drag, startPoint x: 1005, startPoint y: 251, endPoint x: 1047, endPoint y: 255, distance: 42.9
click at [1047, 255] on span "Ich fühlte mich jederzeit sehr sicher bei den Ziptreks und konnte sie dadurch v…" at bounding box center [978, 285] width 447 height 106
click at [1096, 265] on p "Ich fühlte mich jederzeit sehr sicher bei den Ziptreks und konnte sie dadurch v…" at bounding box center [982, 285] width 454 height 109
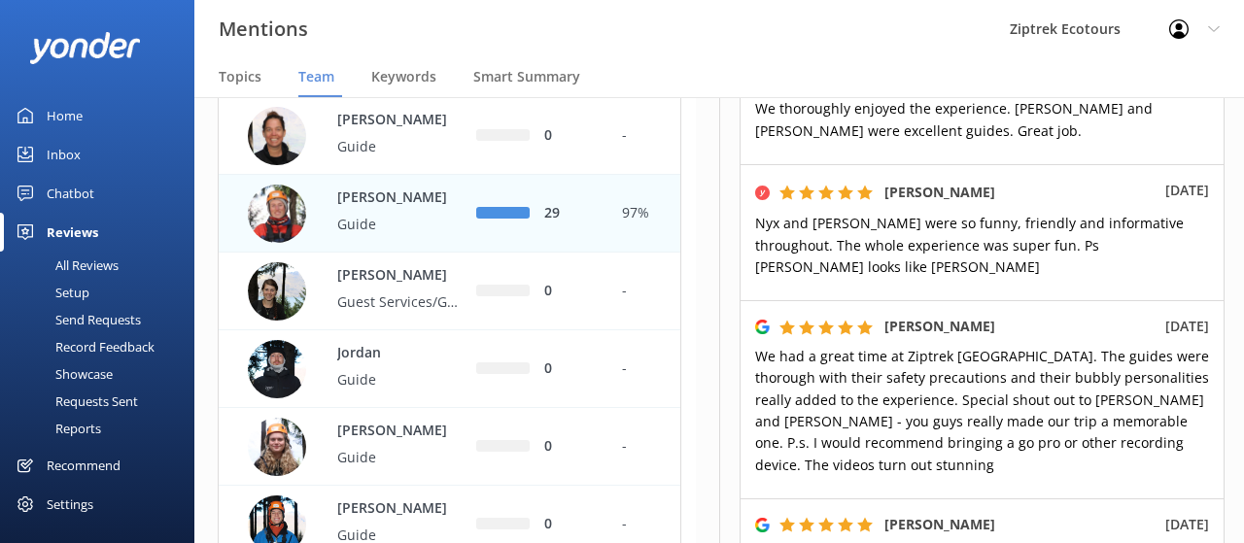
scroll to position [538, 0]
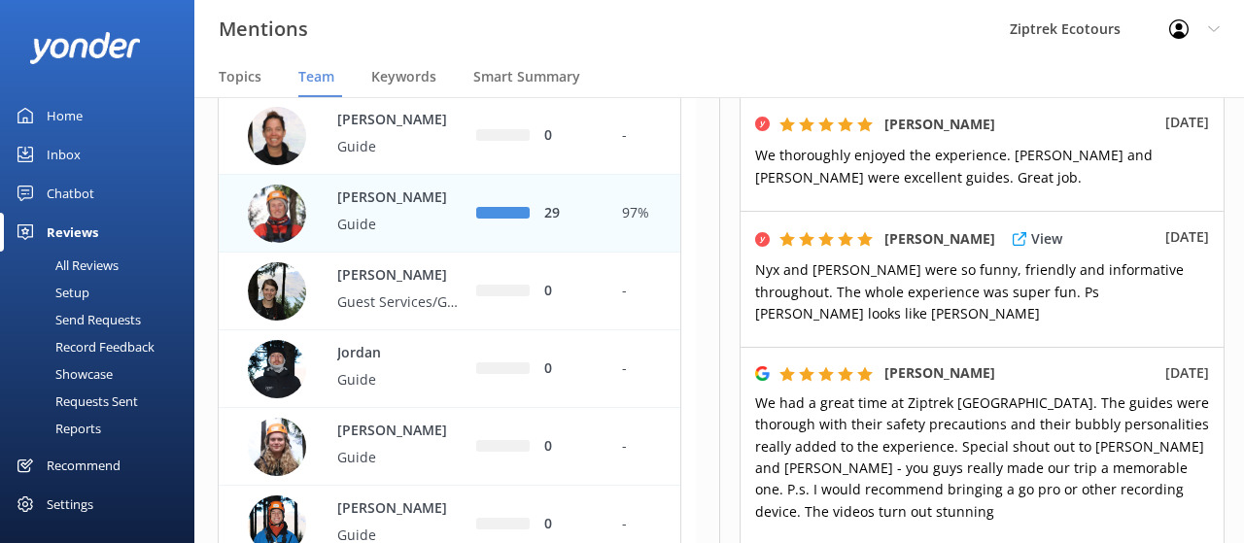
click at [1040, 273] on div "Molly Rooke View 12th Jan 2024 Nyx and Jamie were so funny, friendly and inform…" at bounding box center [981, 279] width 485 height 137
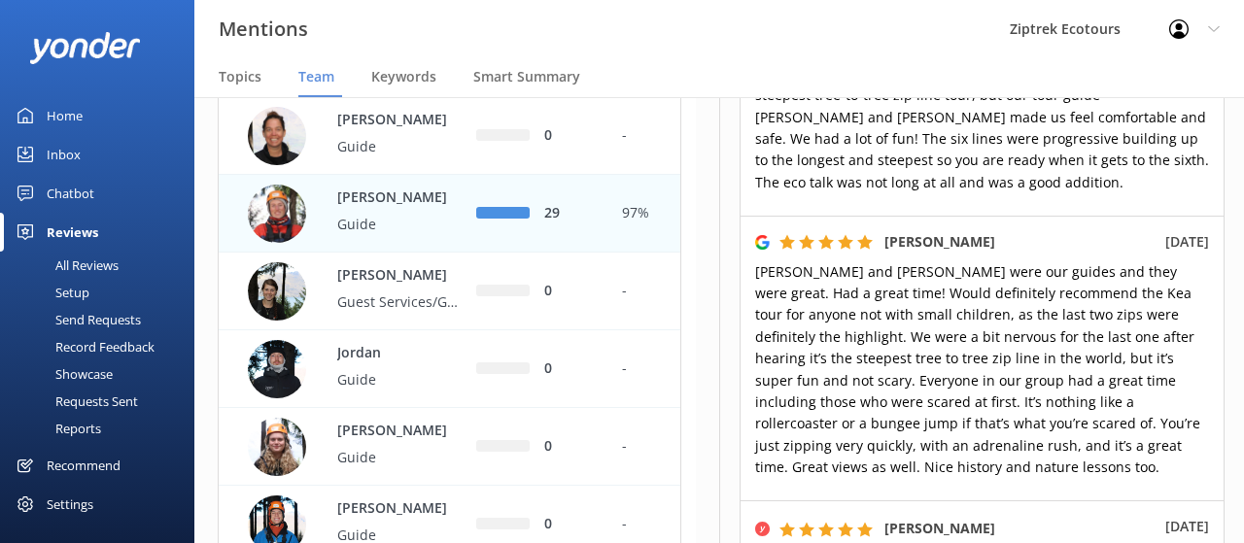
scroll to position [1782, 0]
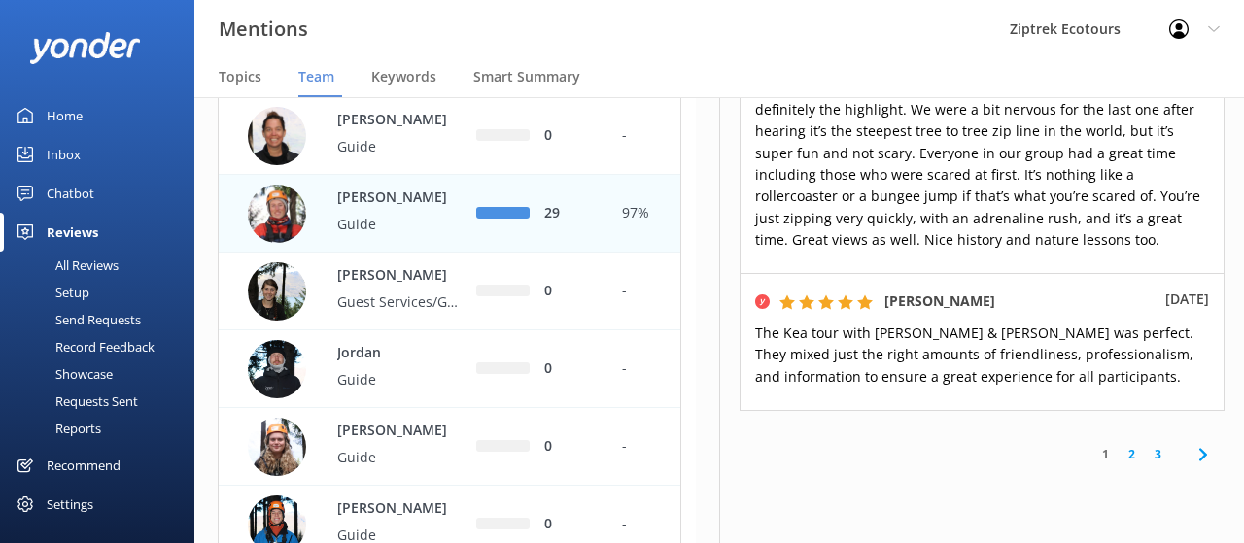
click at [1118, 445] on link "2" at bounding box center [1131, 454] width 26 height 18
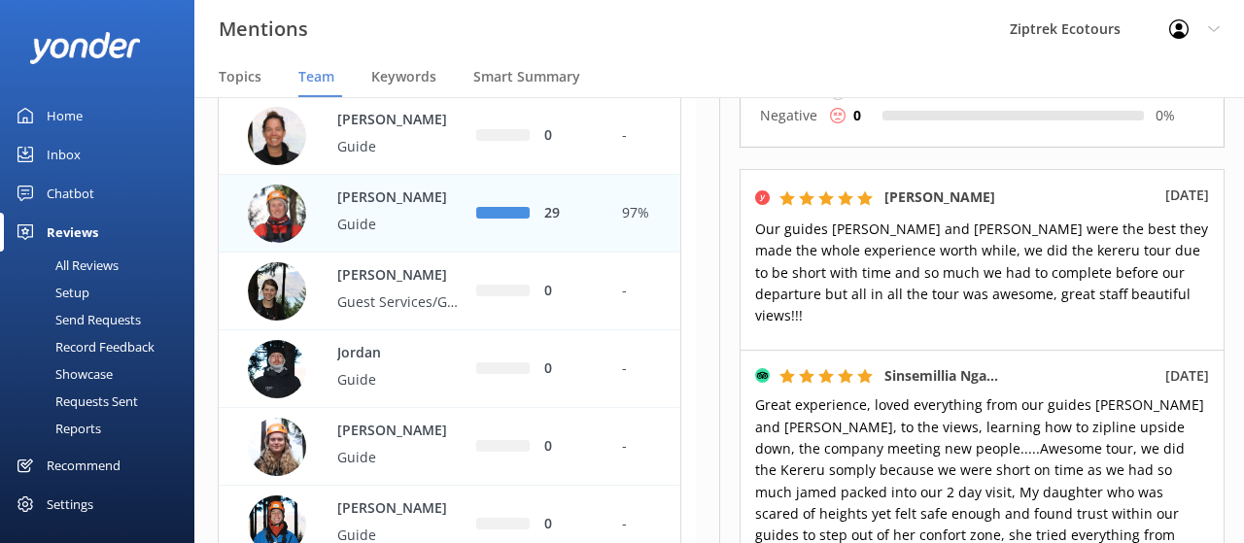
scroll to position [107, 0]
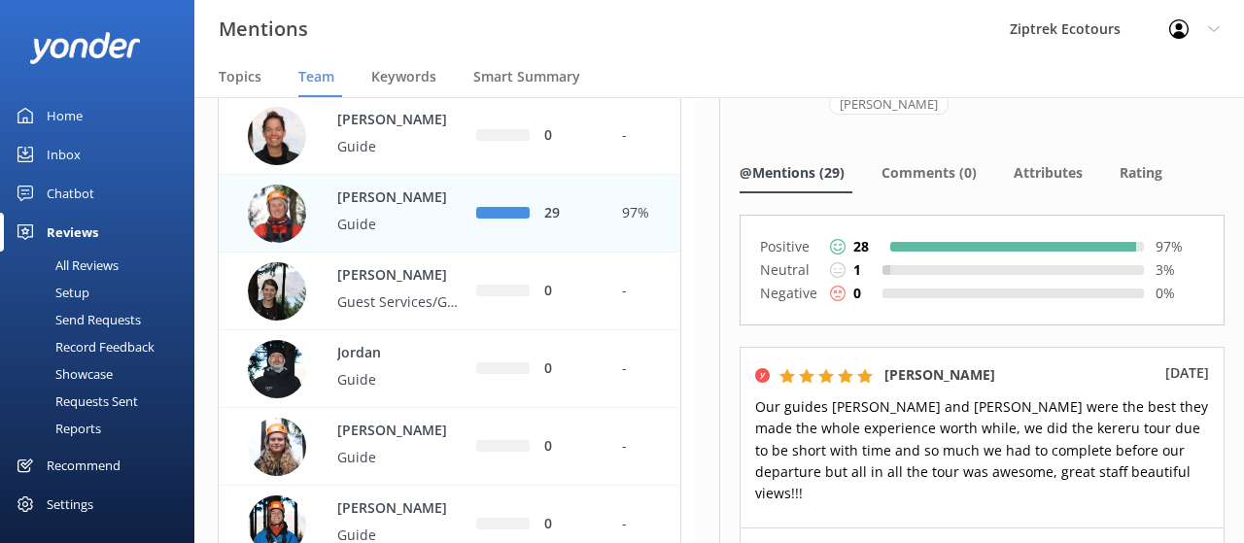
click at [835, 262] on use at bounding box center [838, 270] width 16 height 16
click at [882, 265] on div at bounding box center [886, 270] width 8 height 10
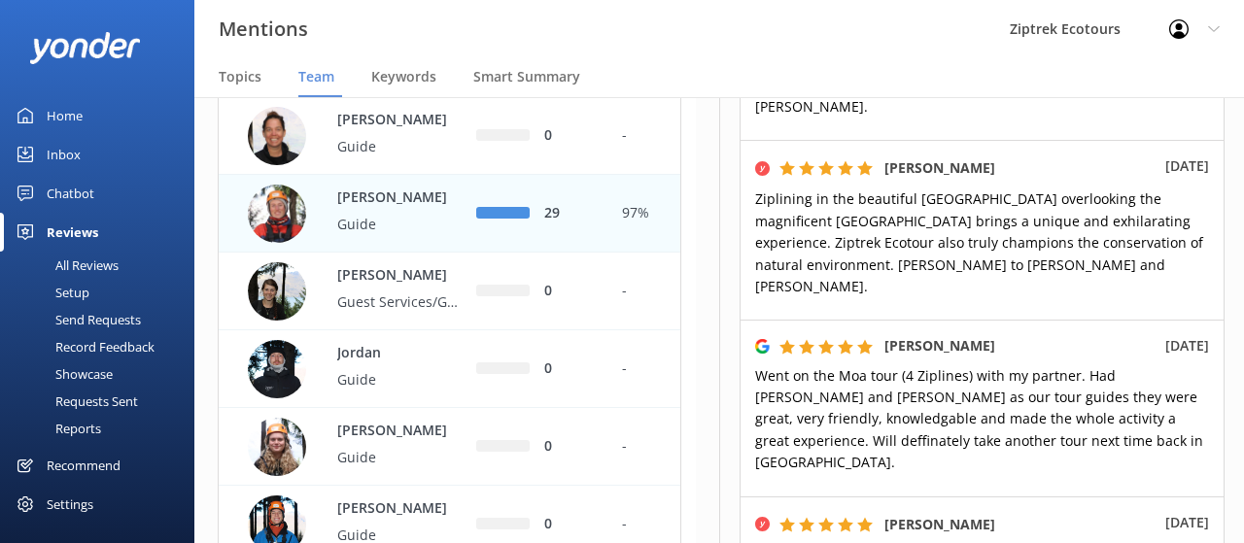
scroll to position [0, 0]
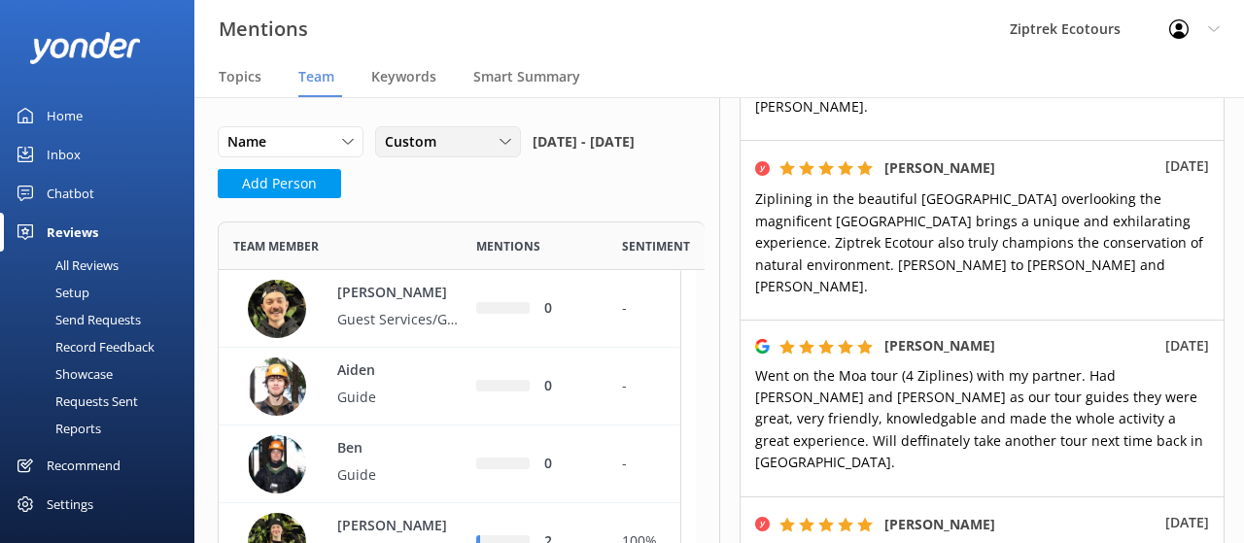
click at [517, 139] on div "Custom Last 7 days Last 30 days Last 90 days Last 180 days Custom" at bounding box center [448, 141] width 146 height 31
click at [472, 291] on link "Last 180 days" at bounding box center [462, 300] width 173 height 39
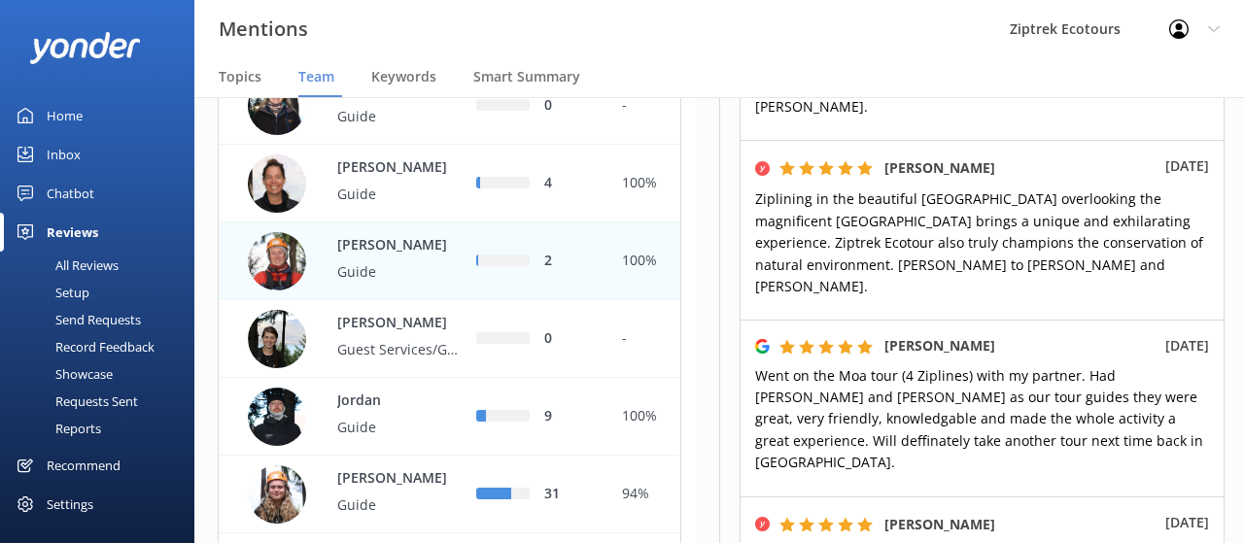
scroll to position [1046, 0]
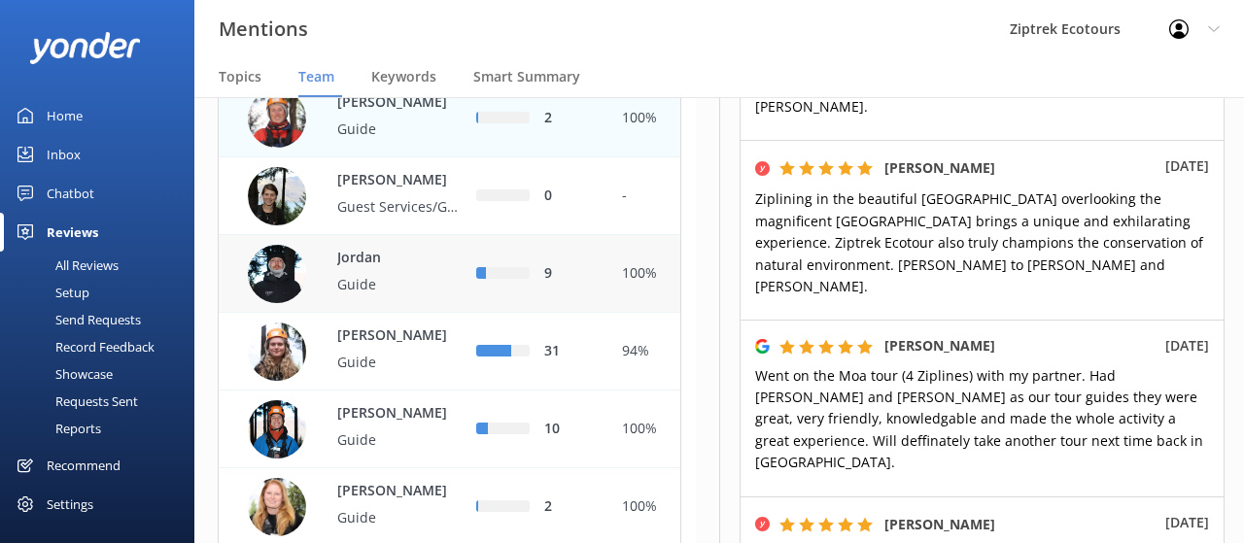
click at [584, 285] on div "9" at bounding box center [568, 273] width 49 height 21
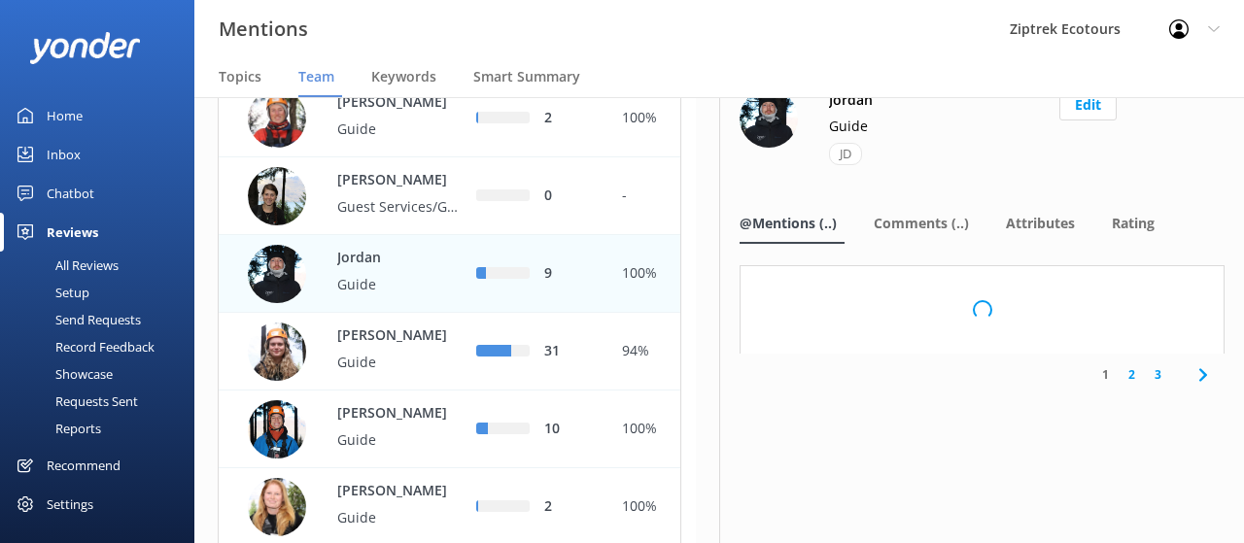
scroll to position [25, 0]
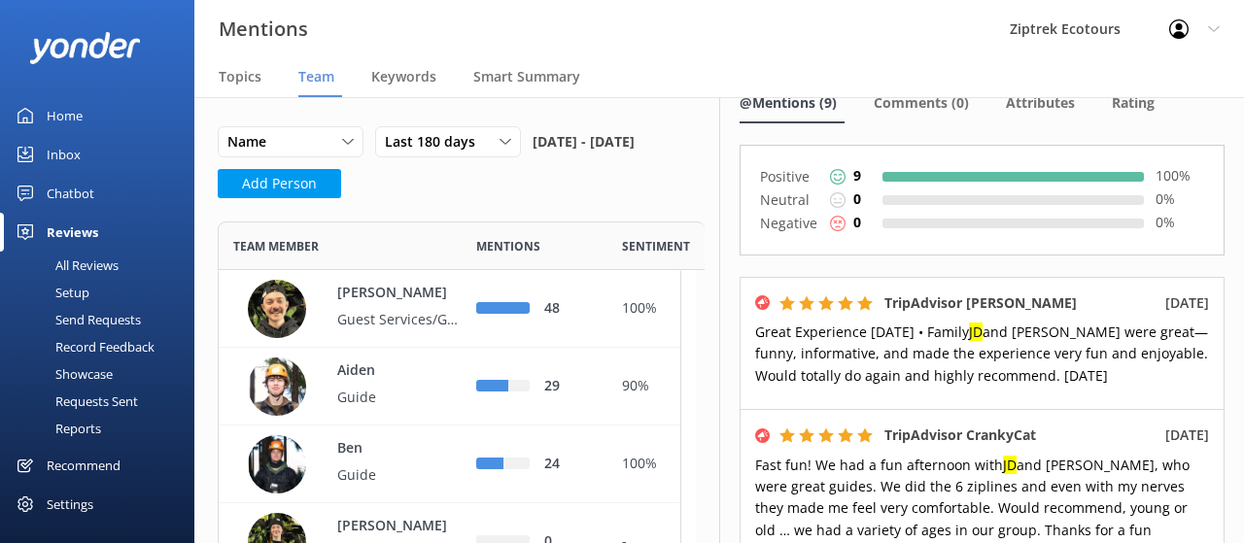
click at [528, 142] on div "Last 180 days Last 7 days Last 30 days Last 90 days Last 180 days Custom" at bounding box center [453, 147] width 157 height 43
click at [513, 141] on div "Last 180 days" at bounding box center [448, 141] width 136 height 21
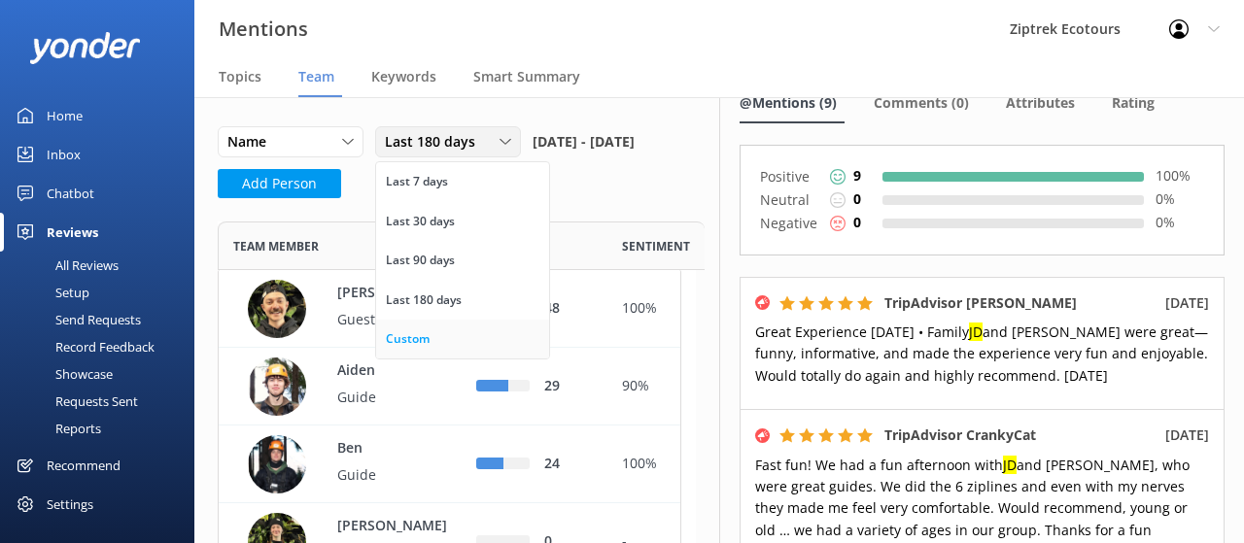
click at [465, 321] on link "Custom" at bounding box center [462, 339] width 173 height 39
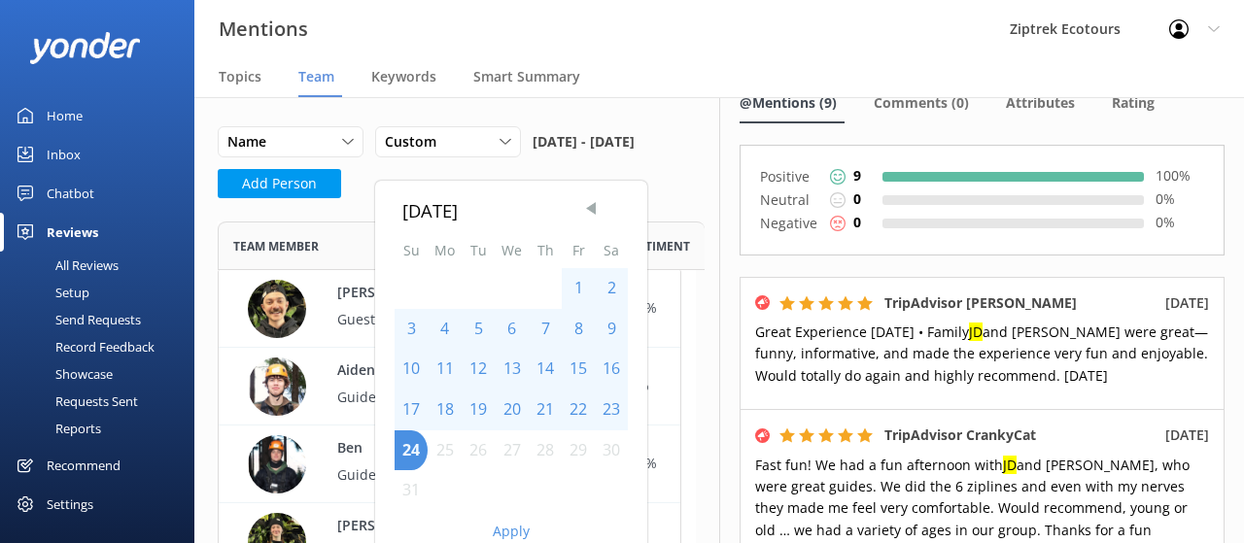
click at [593, 207] on span "Previous Month" at bounding box center [590, 207] width 19 height 19
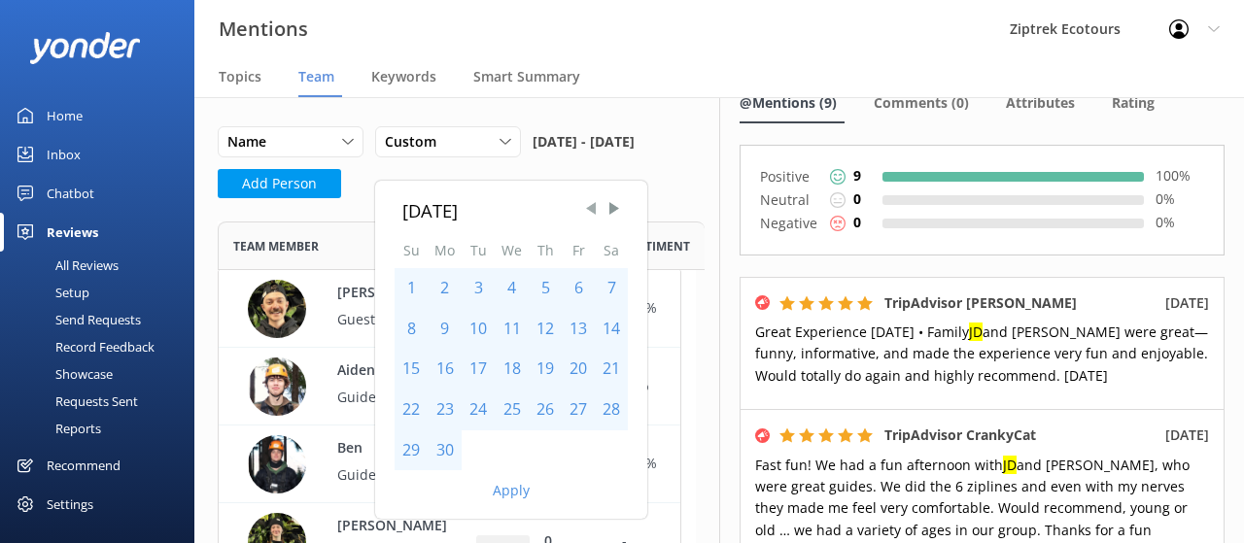
click at [593, 207] on span "Previous Month" at bounding box center [590, 207] width 19 height 19
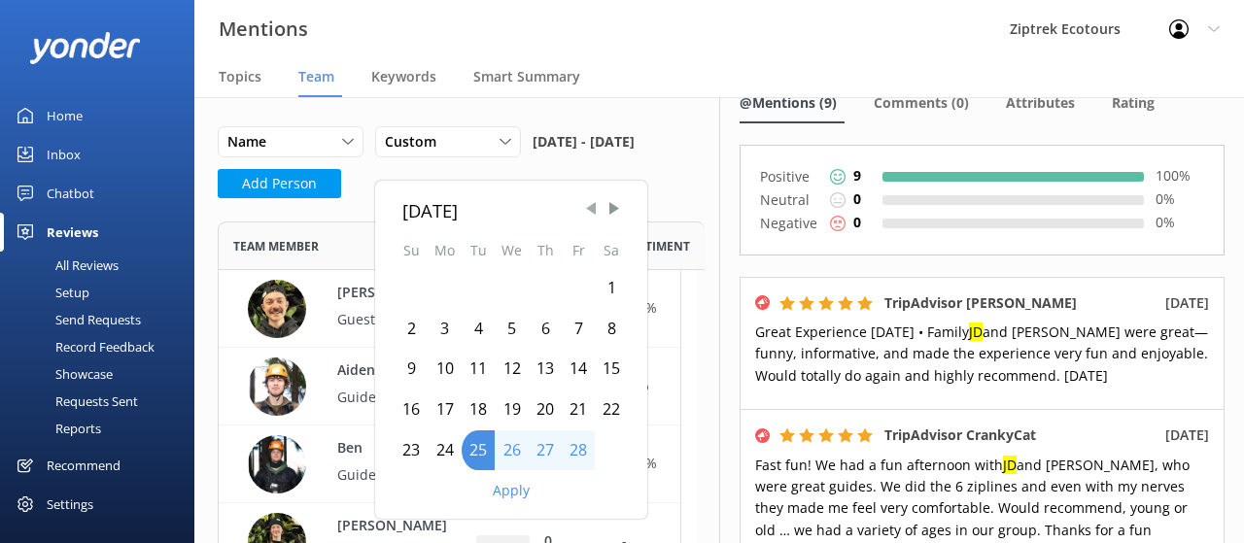
click at [593, 207] on span "Previous Month" at bounding box center [590, 207] width 19 height 19
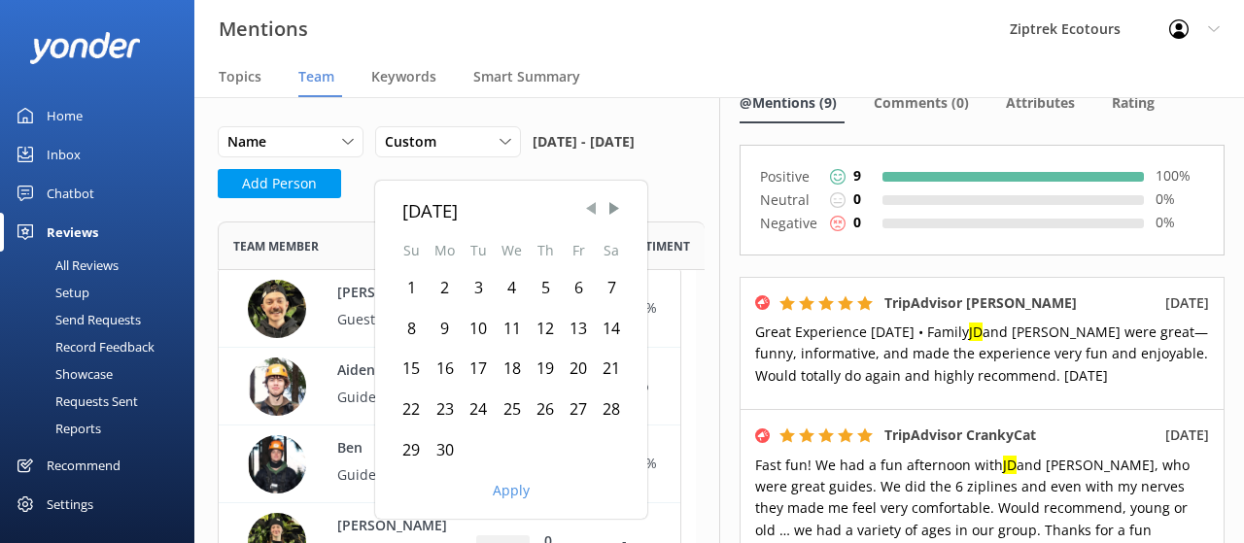
click at [593, 207] on span "Previous Month" at bounding box center [590, 207] width 19 height 19
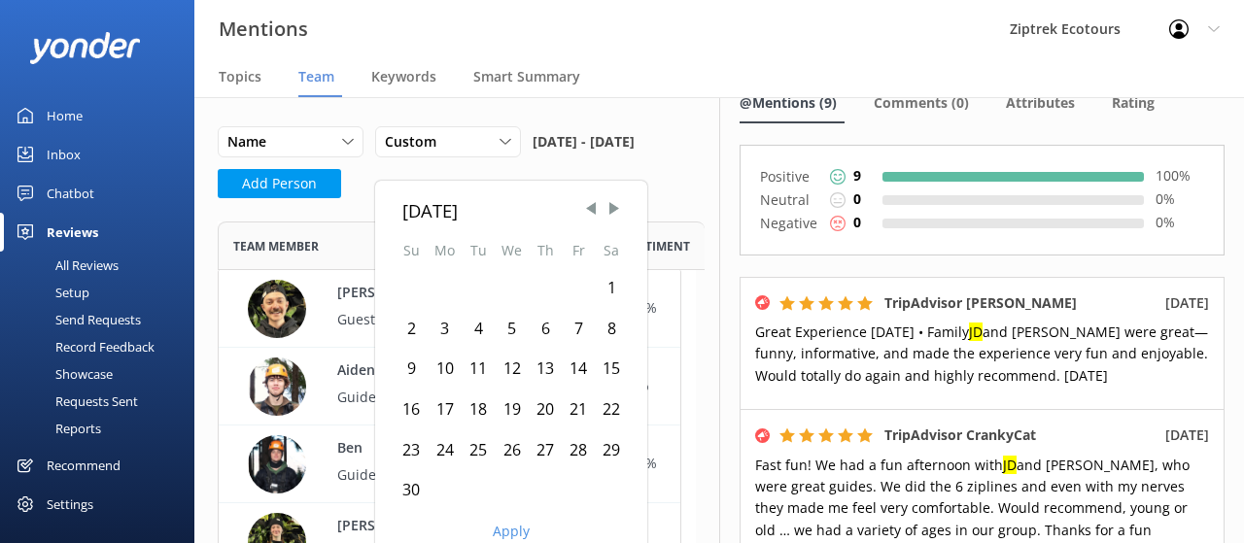
click at [597, 279] on div "1" at bounding box center [611, 288] width 33 height 41
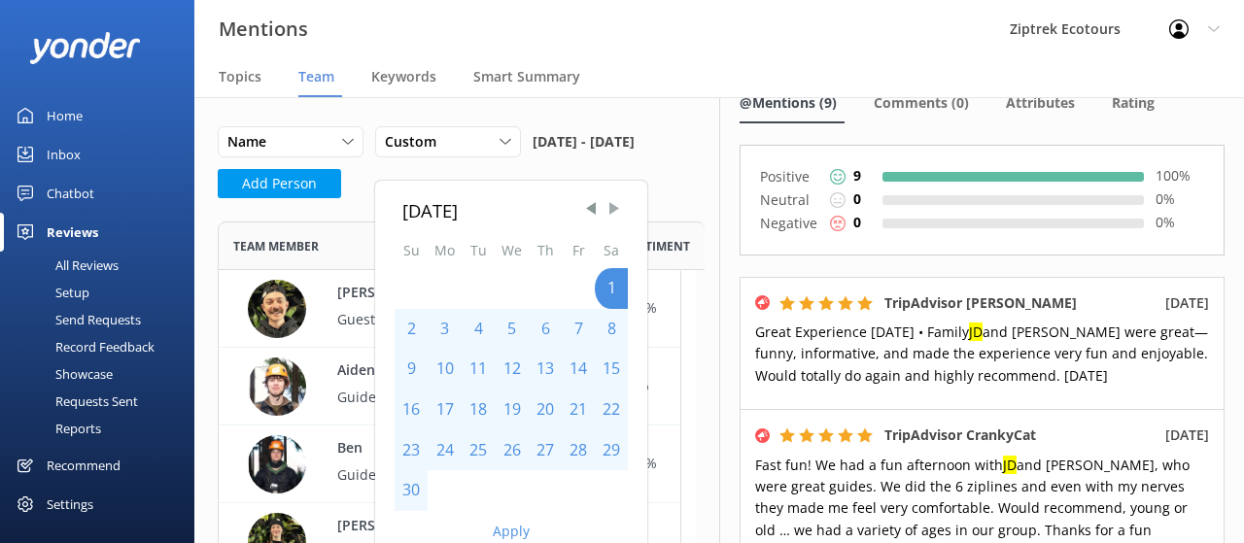
click at [612, 210] on span "Next Month" at bounding box center [613, 207] width 19 height 19
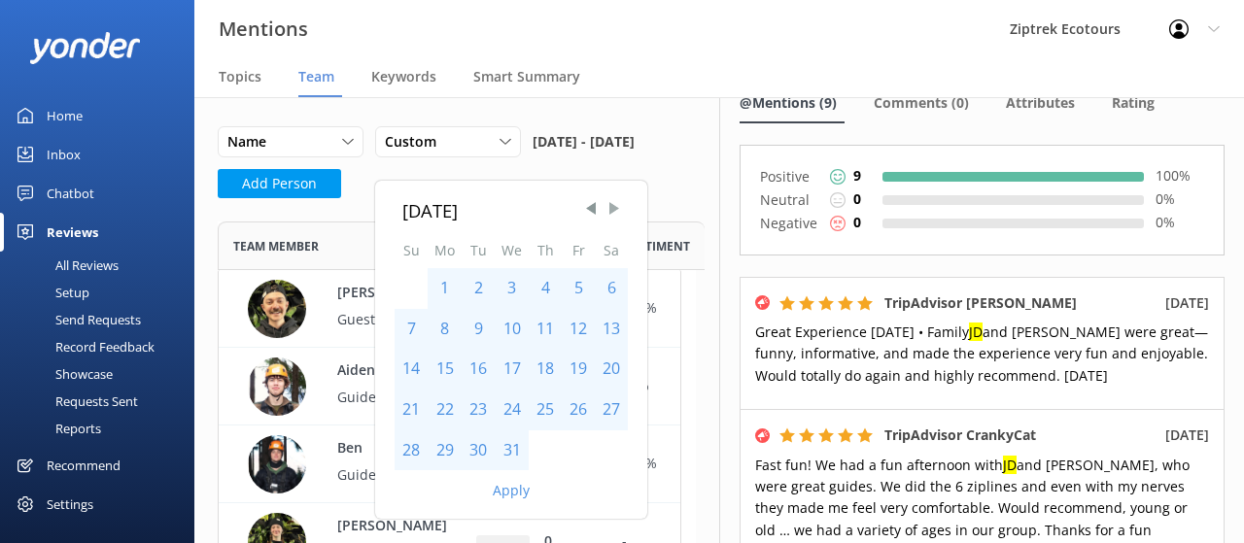
click at [617, 211] on span "Next Month" at bounding box center [613, 207] width 19 height 19
click at [607, 448] on div "31" at bounding box center [611, 450] width 33 height 41
click at [511, 491] on button "Apply" at bounding box center [511, 491] width 37 height 14
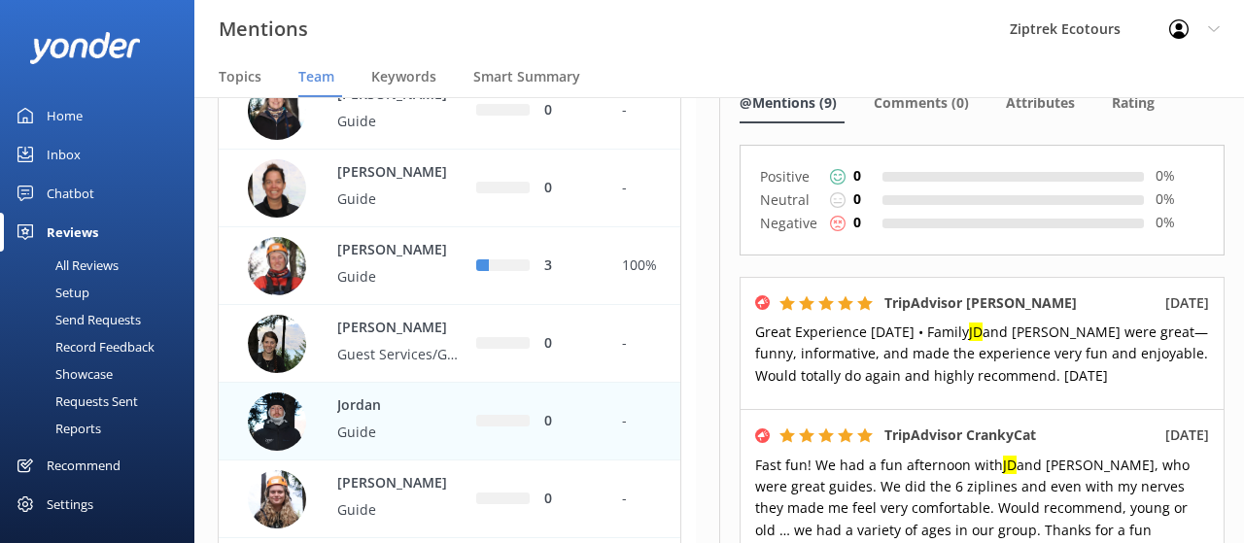
scroll to position [899, 0]
click at [590, 276] on div "3" at bounding box center [568, 265] width 49 height 21
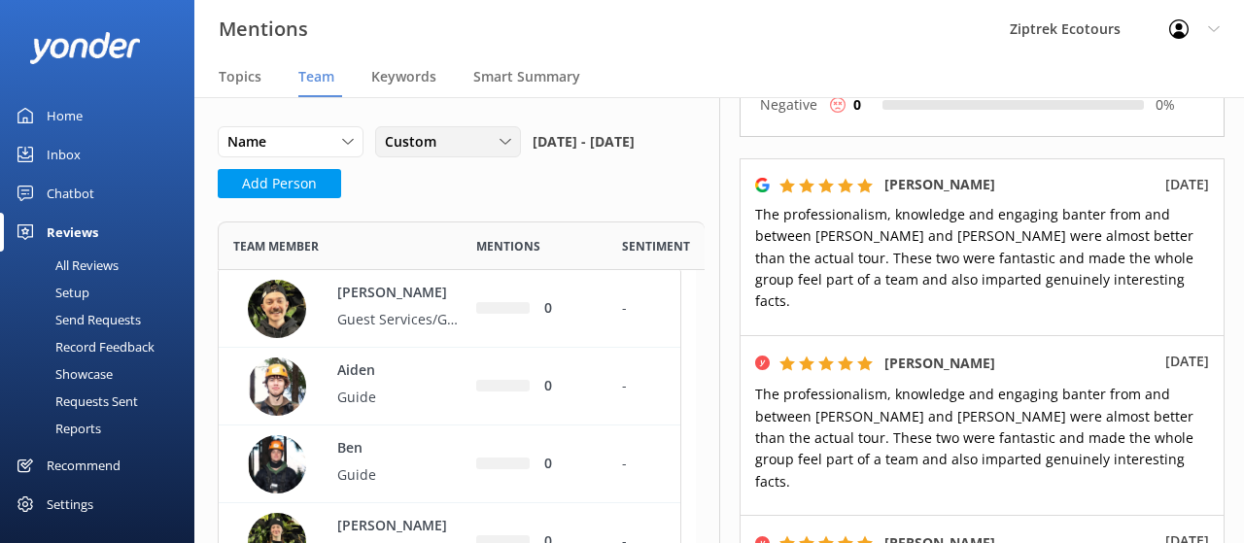
click at [482, 149] on div "Custom" at bounding box center [448, 141] width 136 height 21
click at [472, 210] on link "Last 30 days" at bounding box center [462, 221] width 173 height 39
